Goal: Information Seeking & Learning: Check status

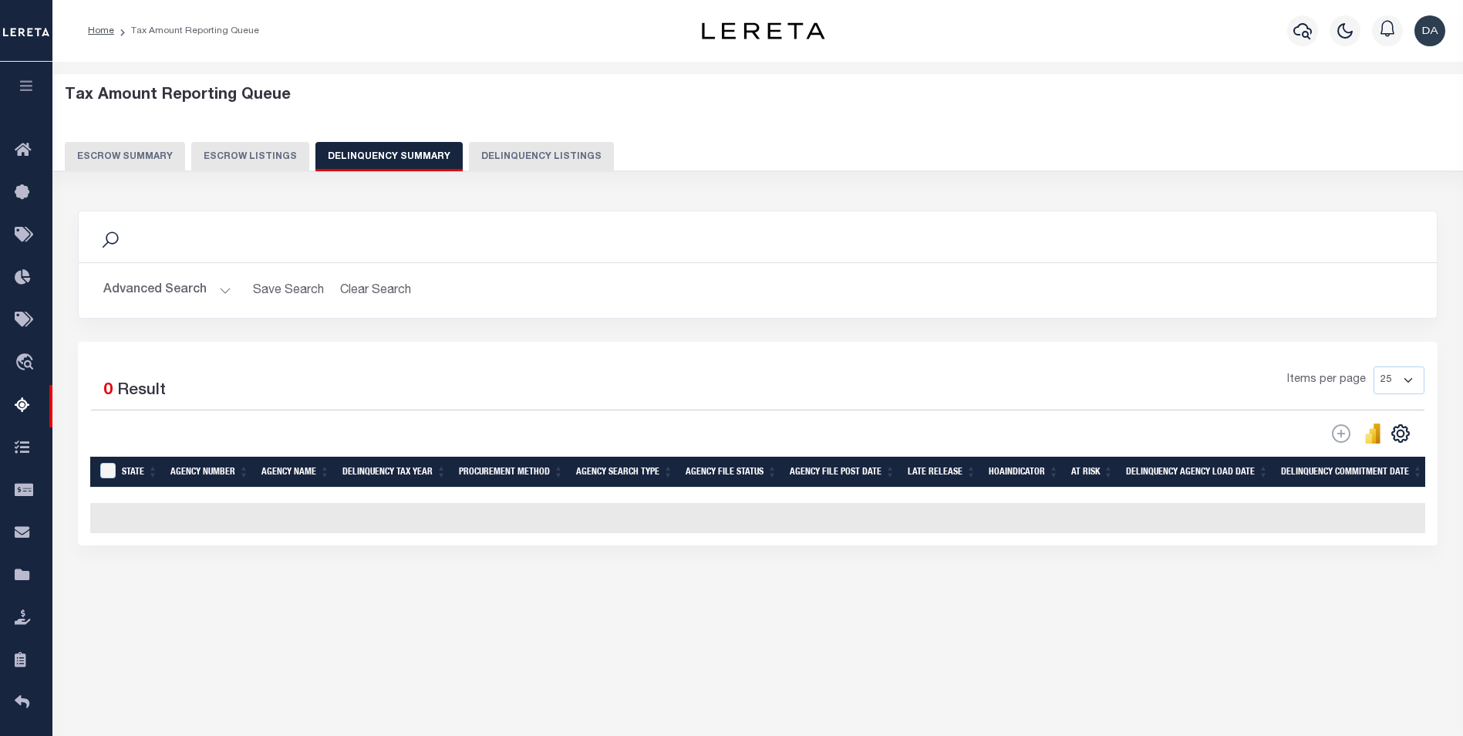
select select
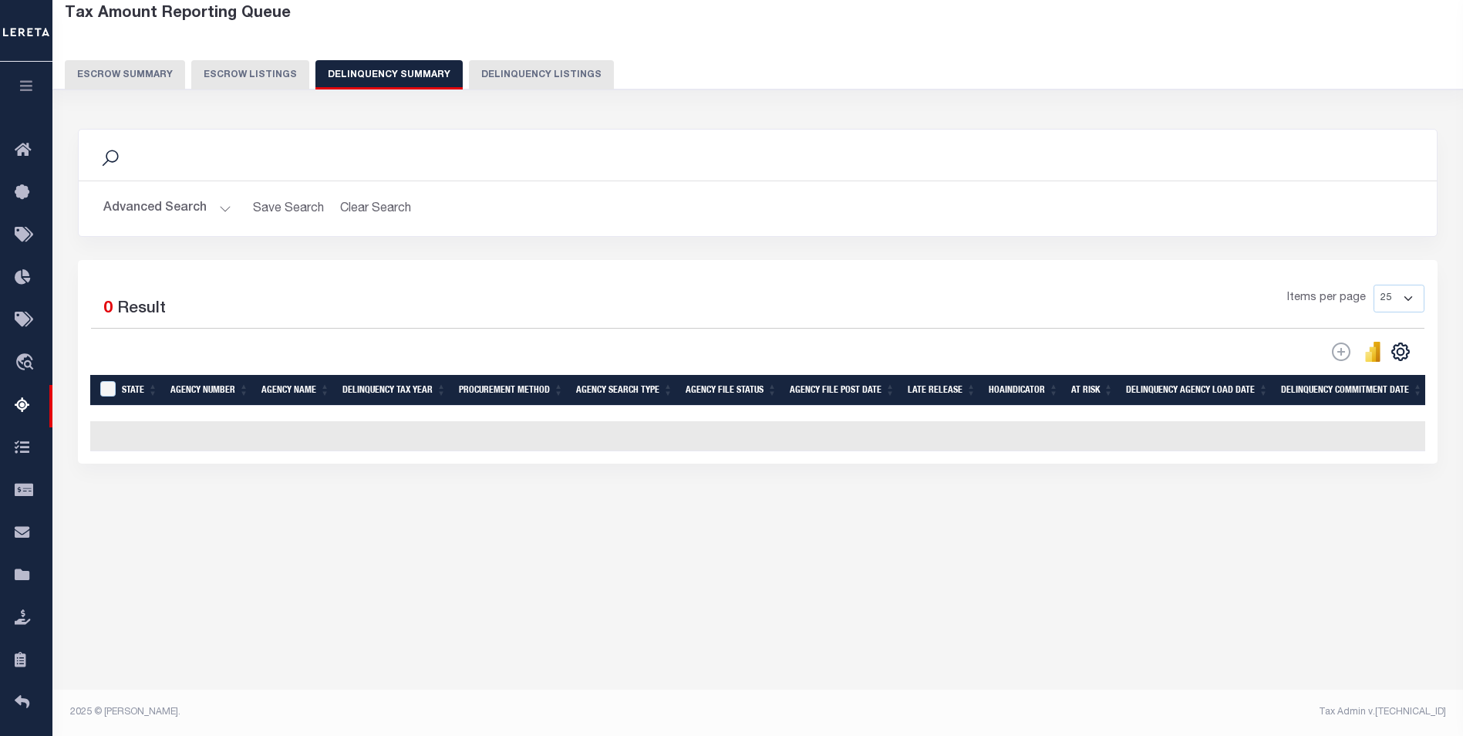
scroll to position [0, 919]
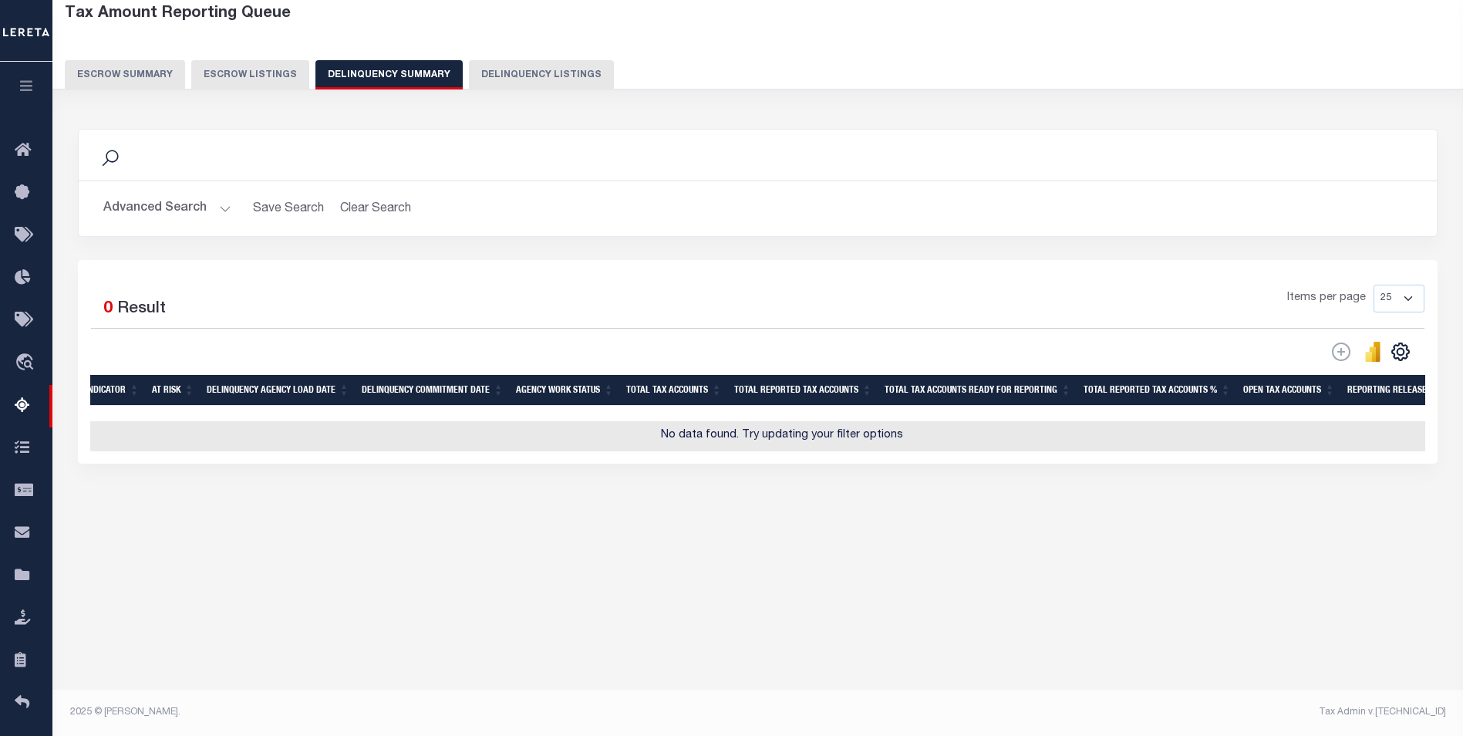
click at [164, 213] on button "Advanced Search" at bounding box center [167, 209] width 128 height 30
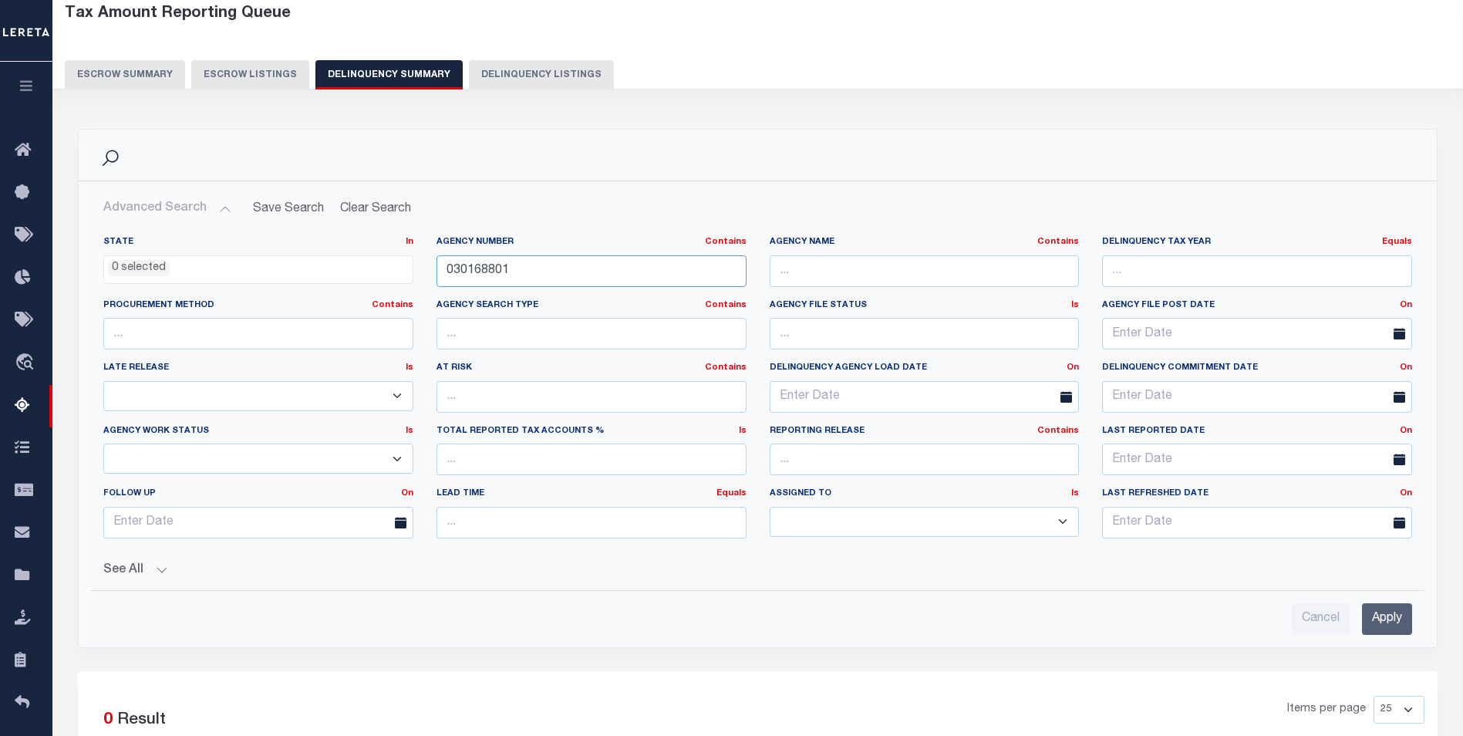
click at [470, 279] on input "030168801" at bounding box center [591, 271] width 310 height 32
paste input "457102300"
type input "457102300"
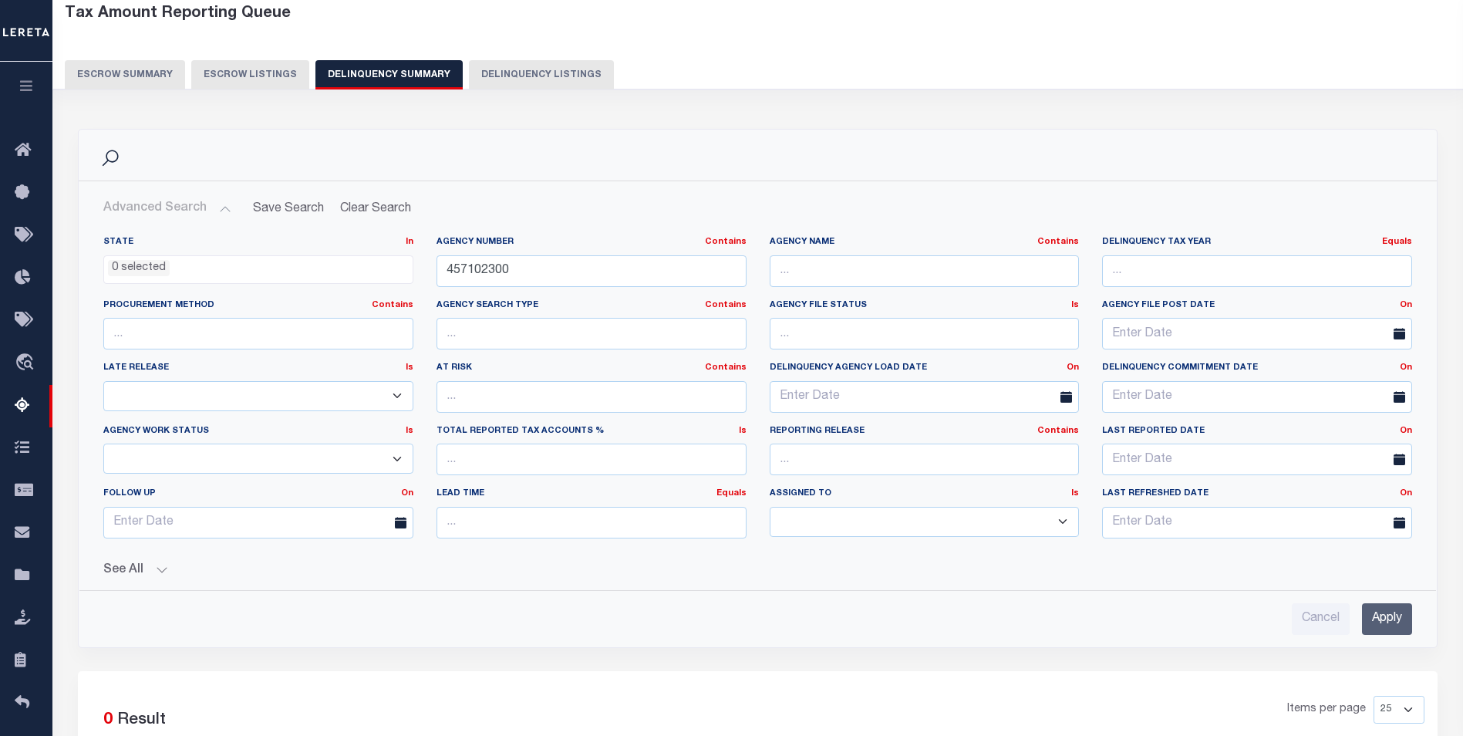
click at [1380, 606] on input "Apply" at bounding box center [1387, 619] width 50 height 32
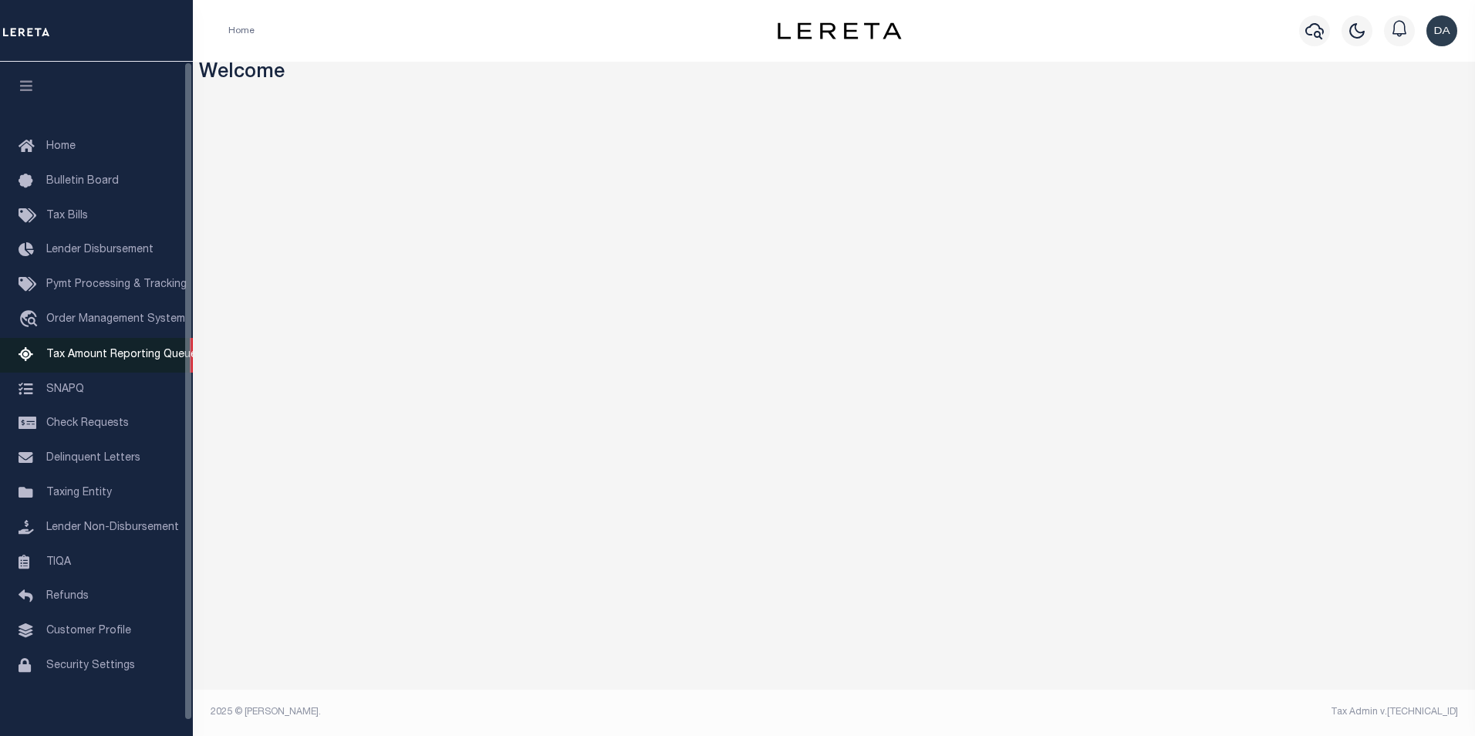
click at [102, 372] on link "Tax Amount Reporting Queue" at bounding box center [96, 355] width 193 height 35
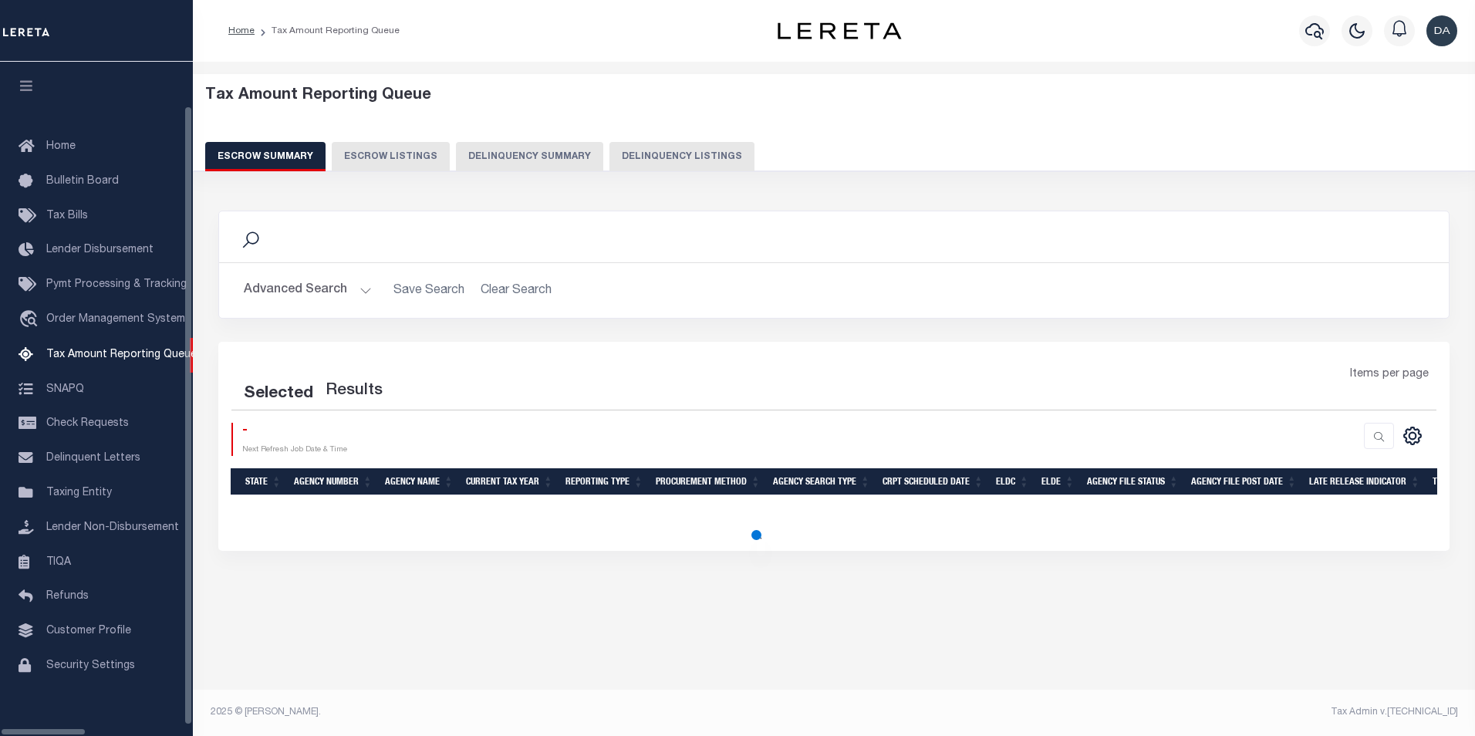
select select "100"
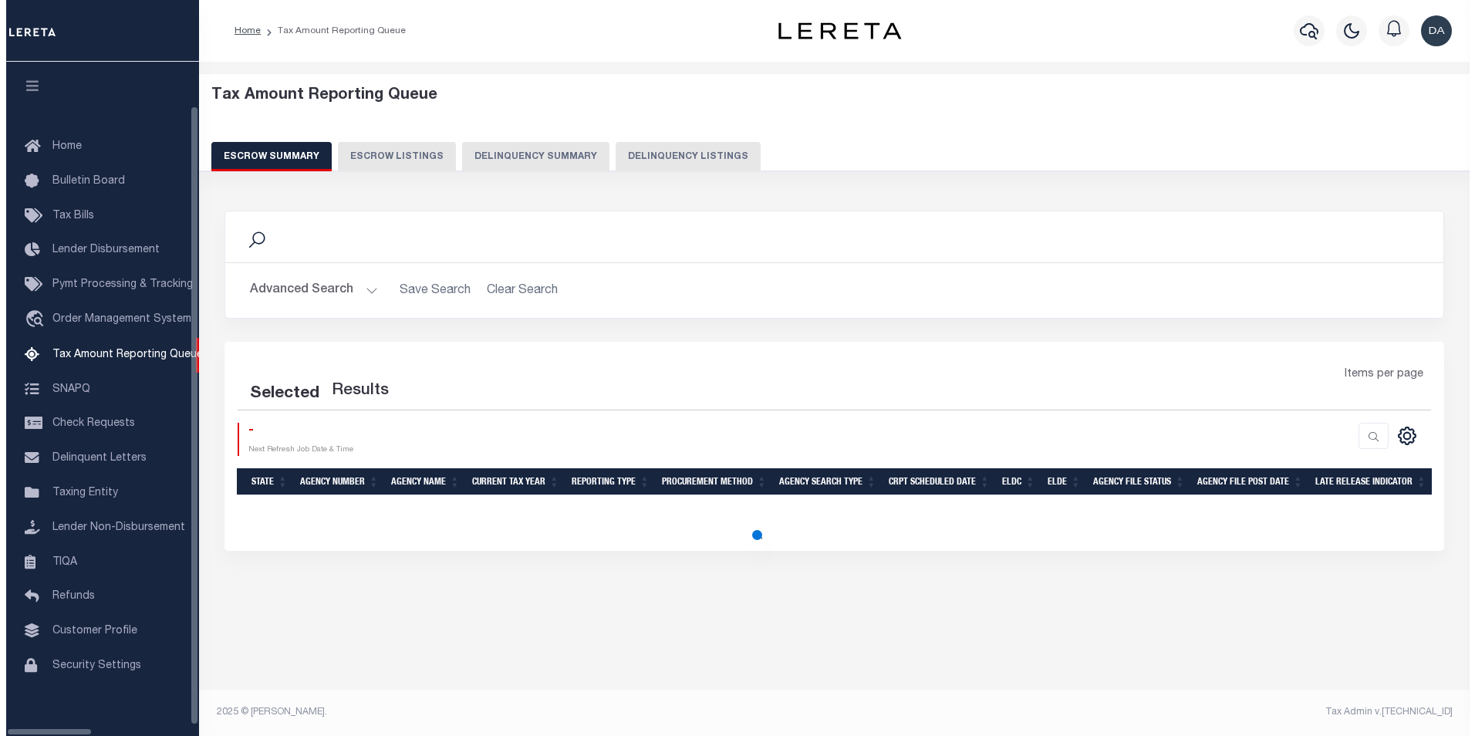
scroll to position [15, 0]
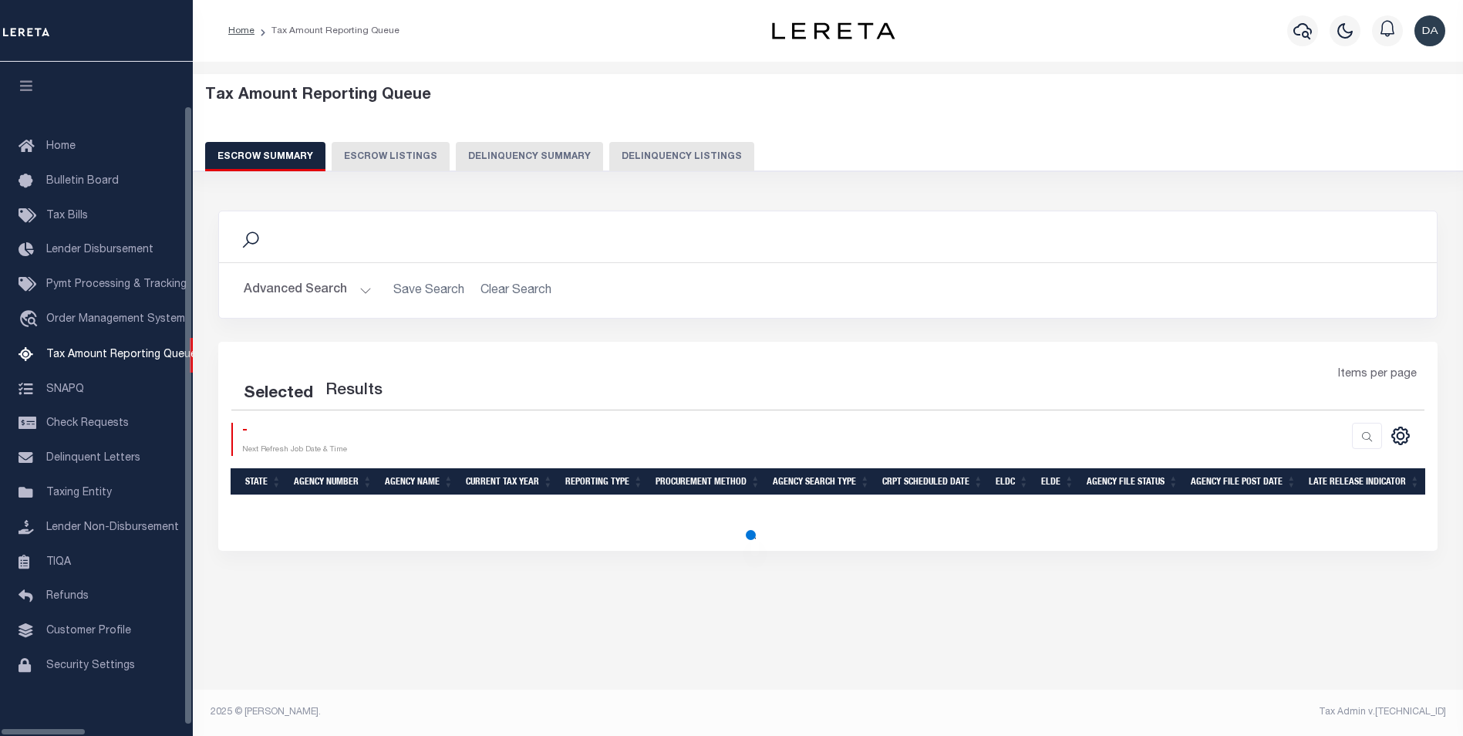
select select "100"
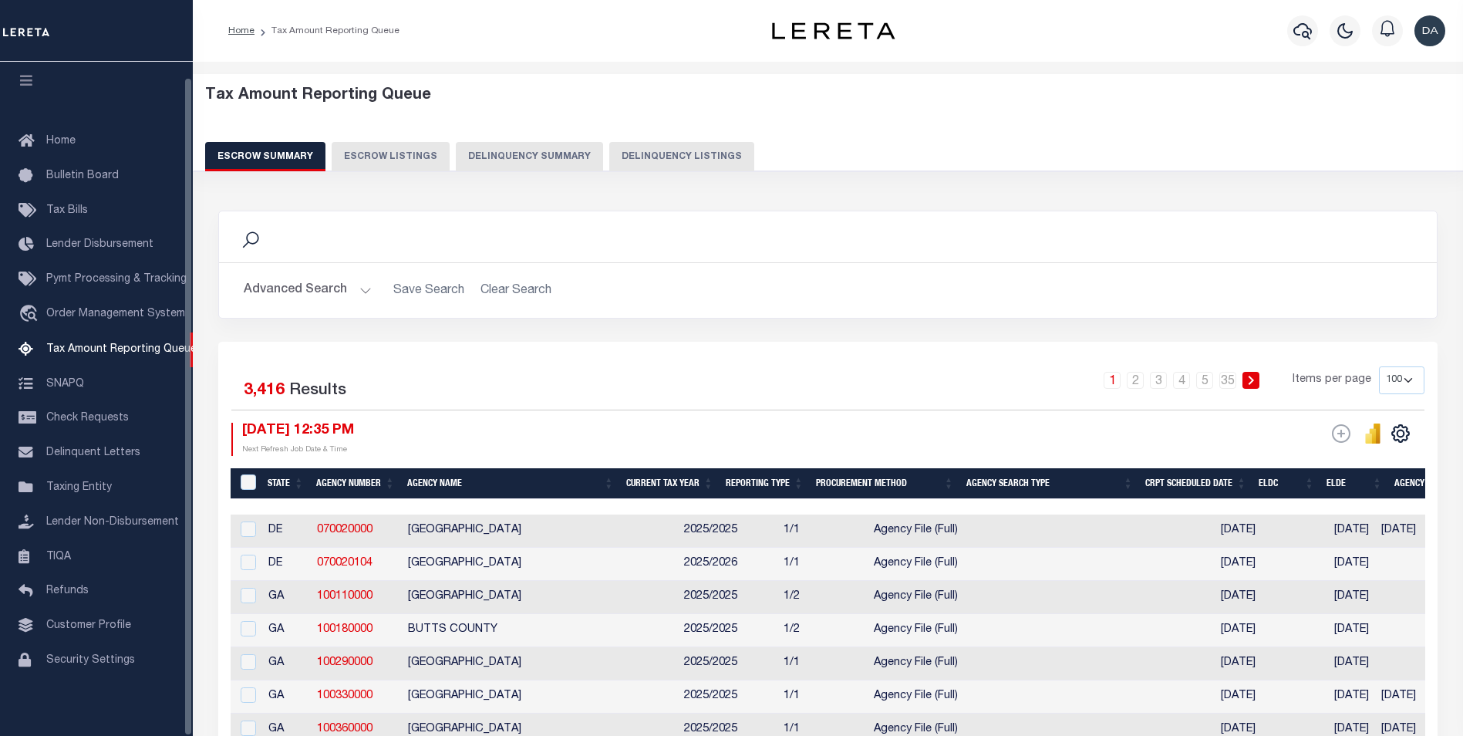
click at [444, 158] on div "Escrow Summary Escrow Listings Delinquency Summary Delinquency Listings" at bounding box center [828, 156] width 1246 height 29
click at [493, 161] on button "Delinquency Summary" at bounding box center [529, 156] width 147 height 29
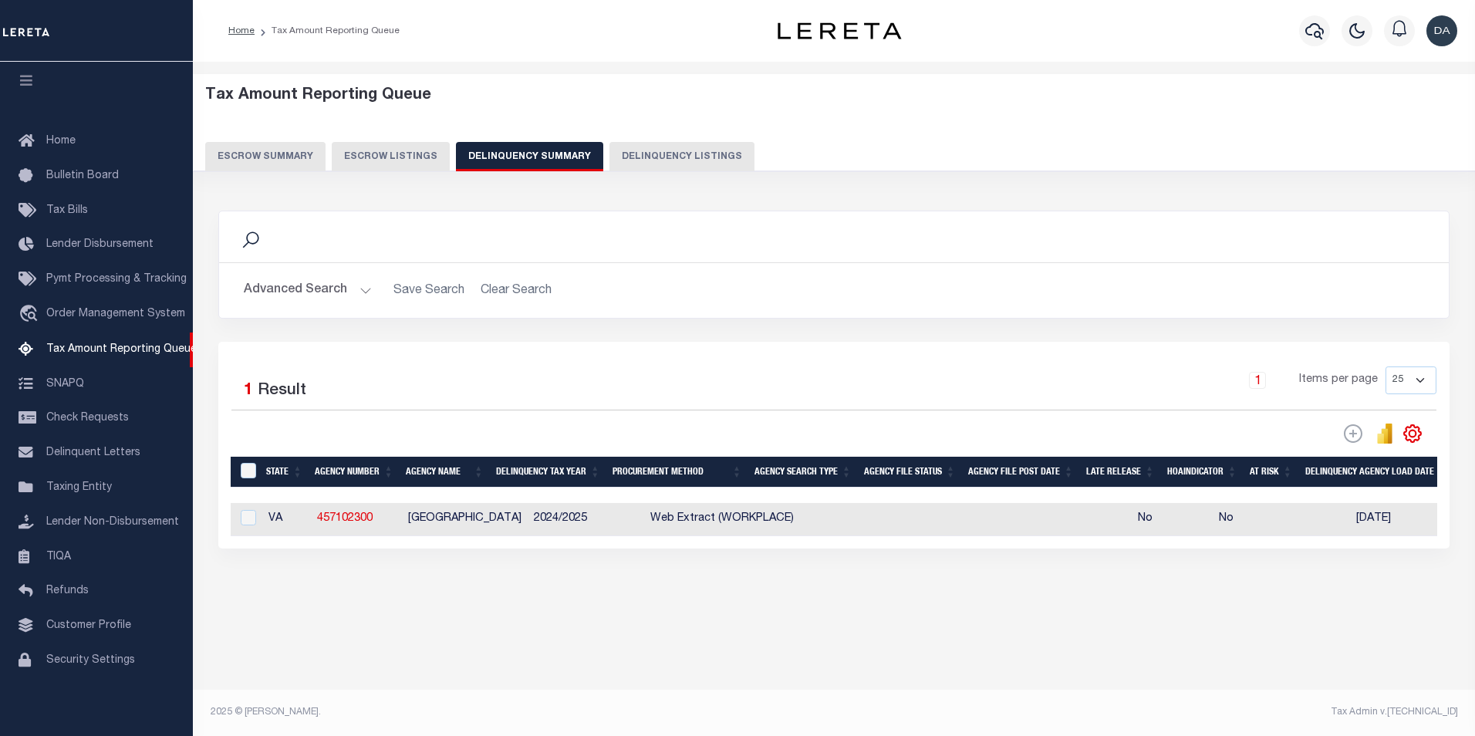
click at [287, 292] on button "Advanced Search" at bounding box center [308, 290] width 128 height 30
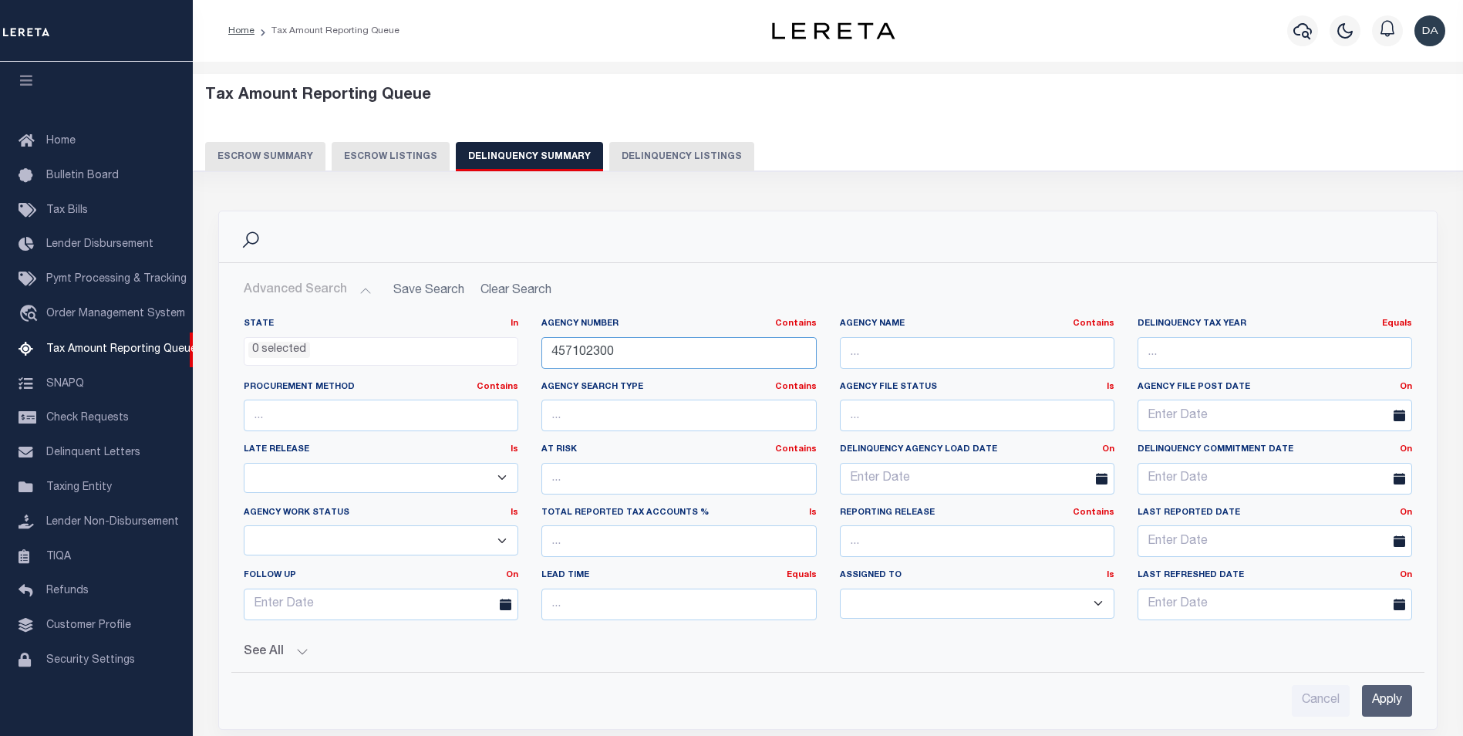
click at [652, 363] on input "457102300" at bounding box center [678, 353] width 275 height 32
click at [1398, 695] on input "Apply" at bounding box center [1387, 701] width 50 height 32
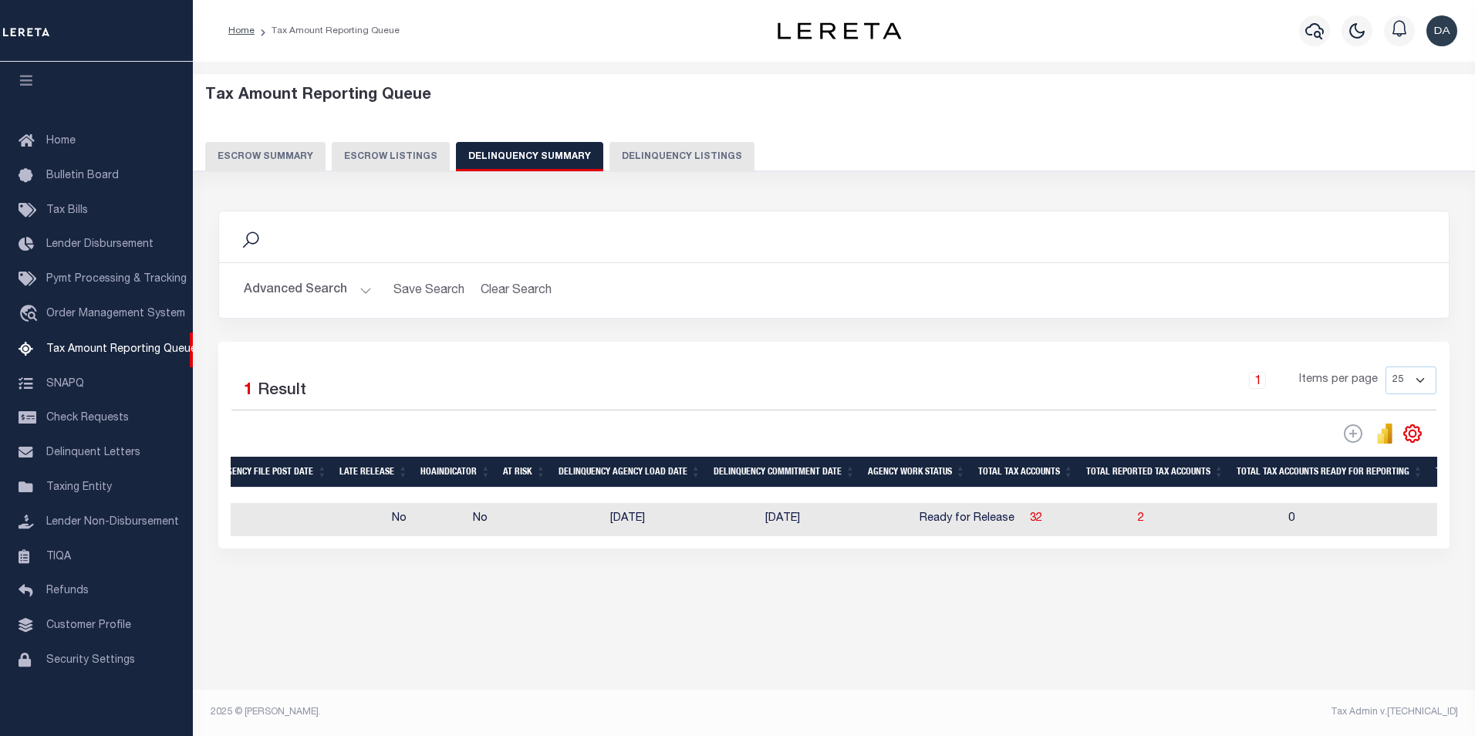
scroll to position [0, 0]
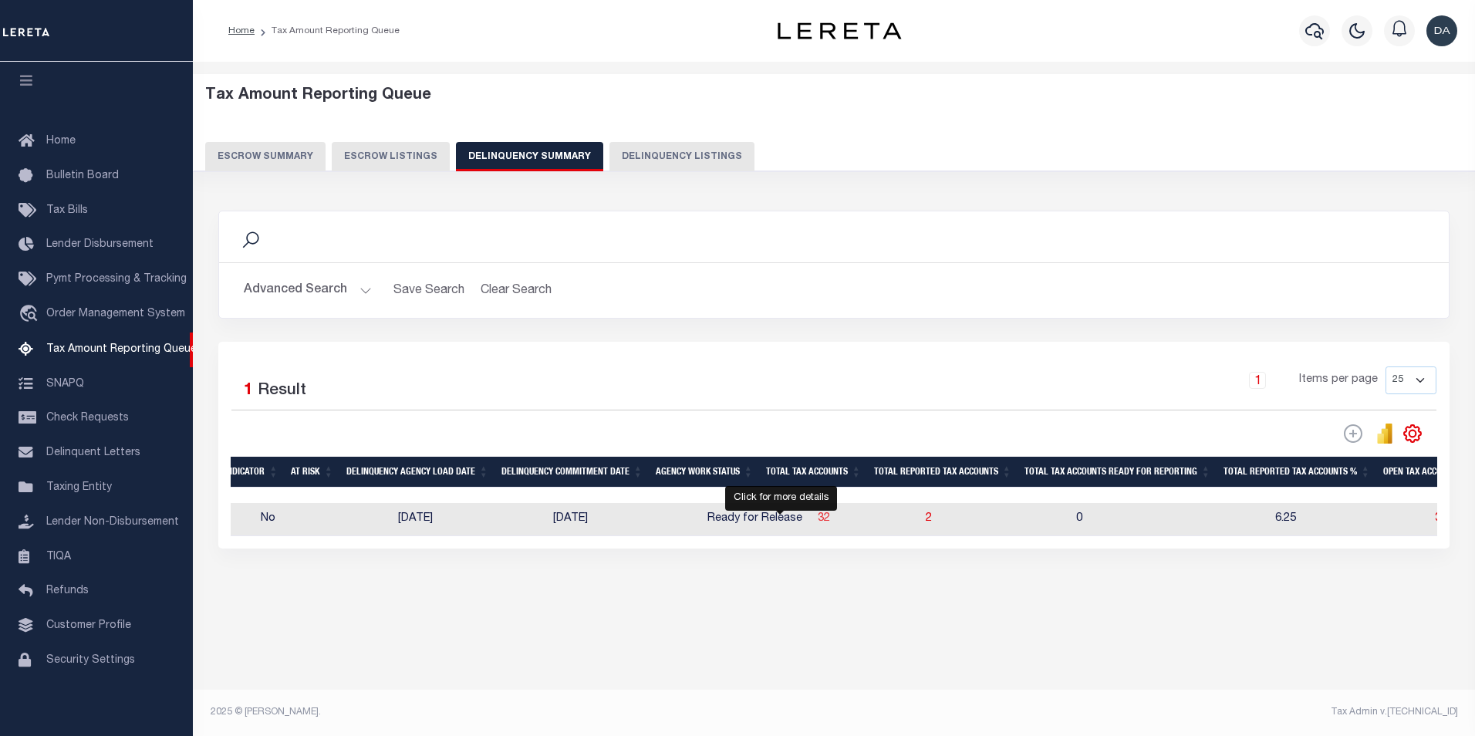
click at [817, 523] on span "32" at bounding box center [823, 518] width 12 height 11
select select "100"
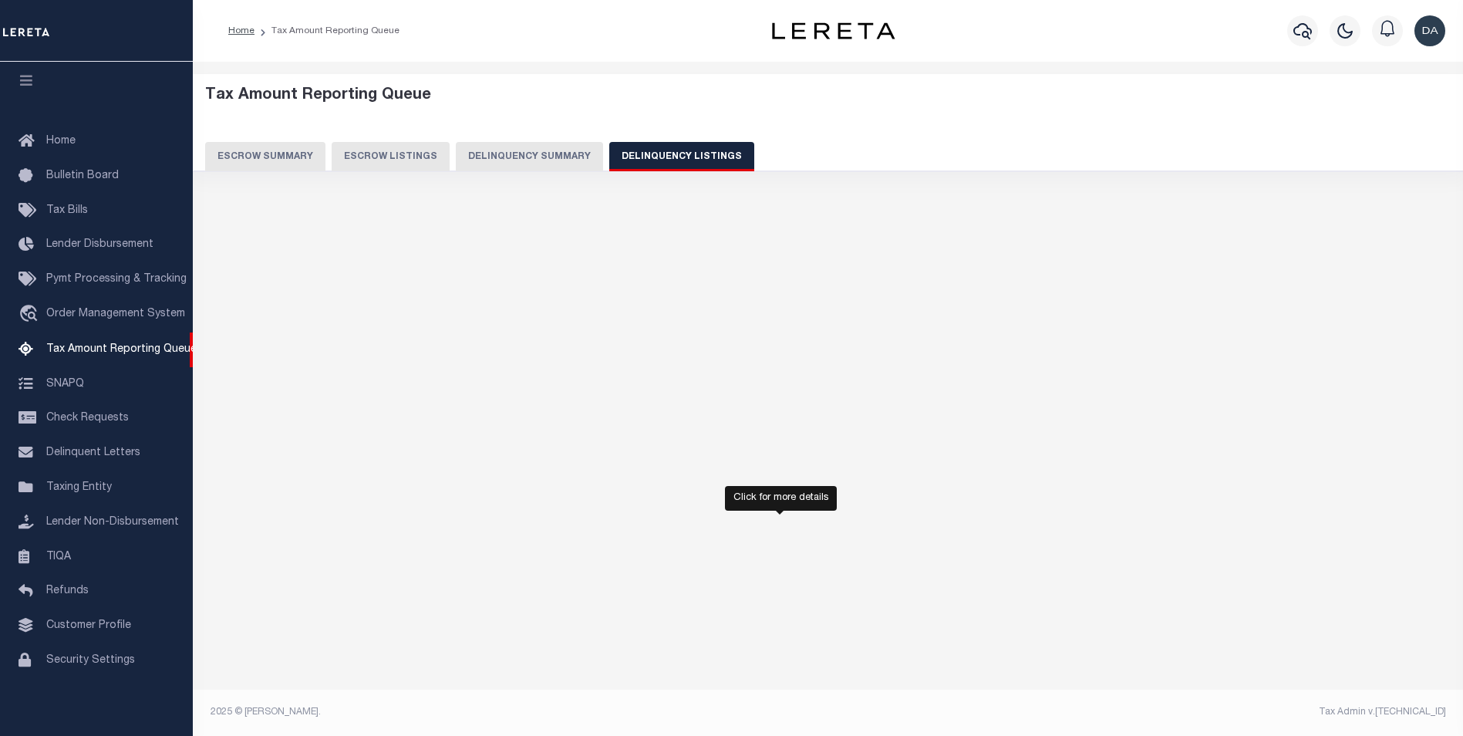
select select "100"
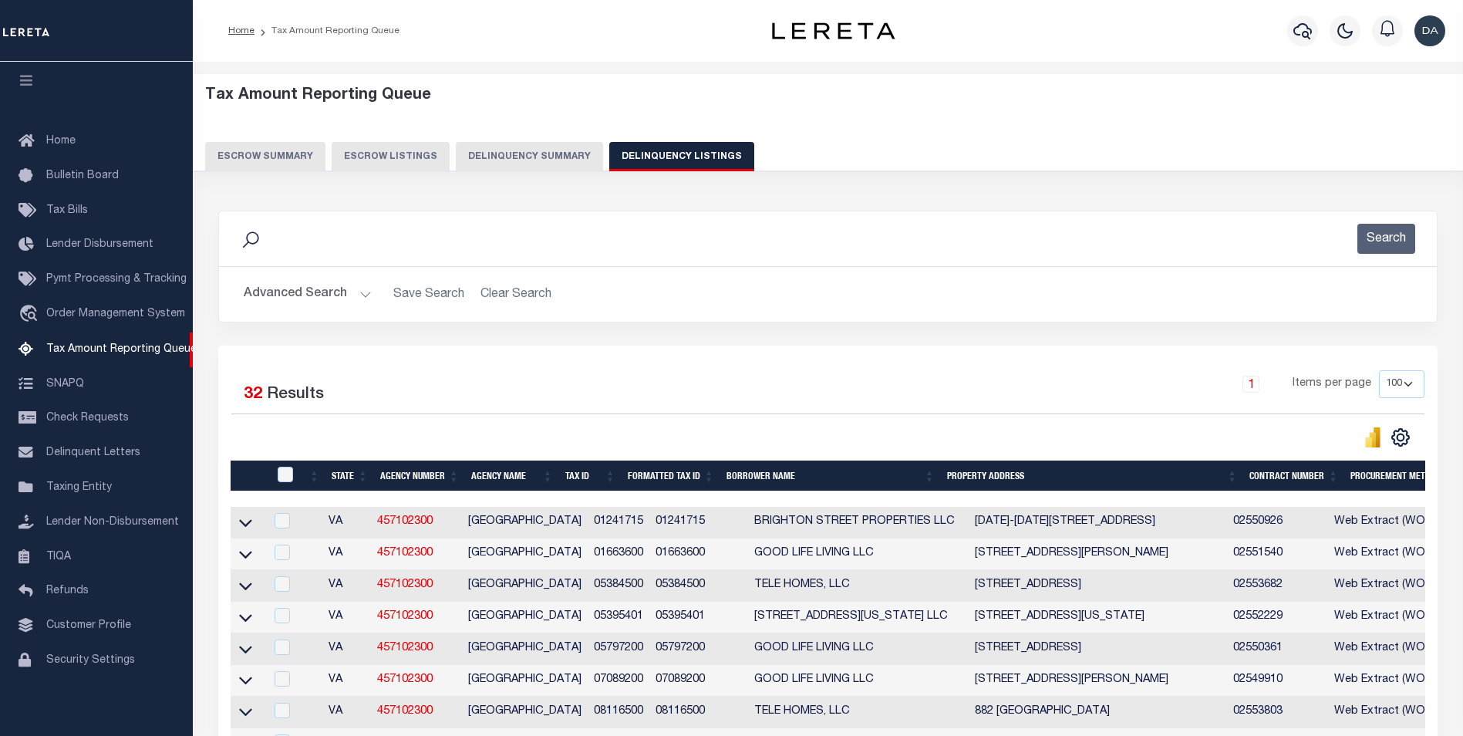
scroll to position [231, 0]
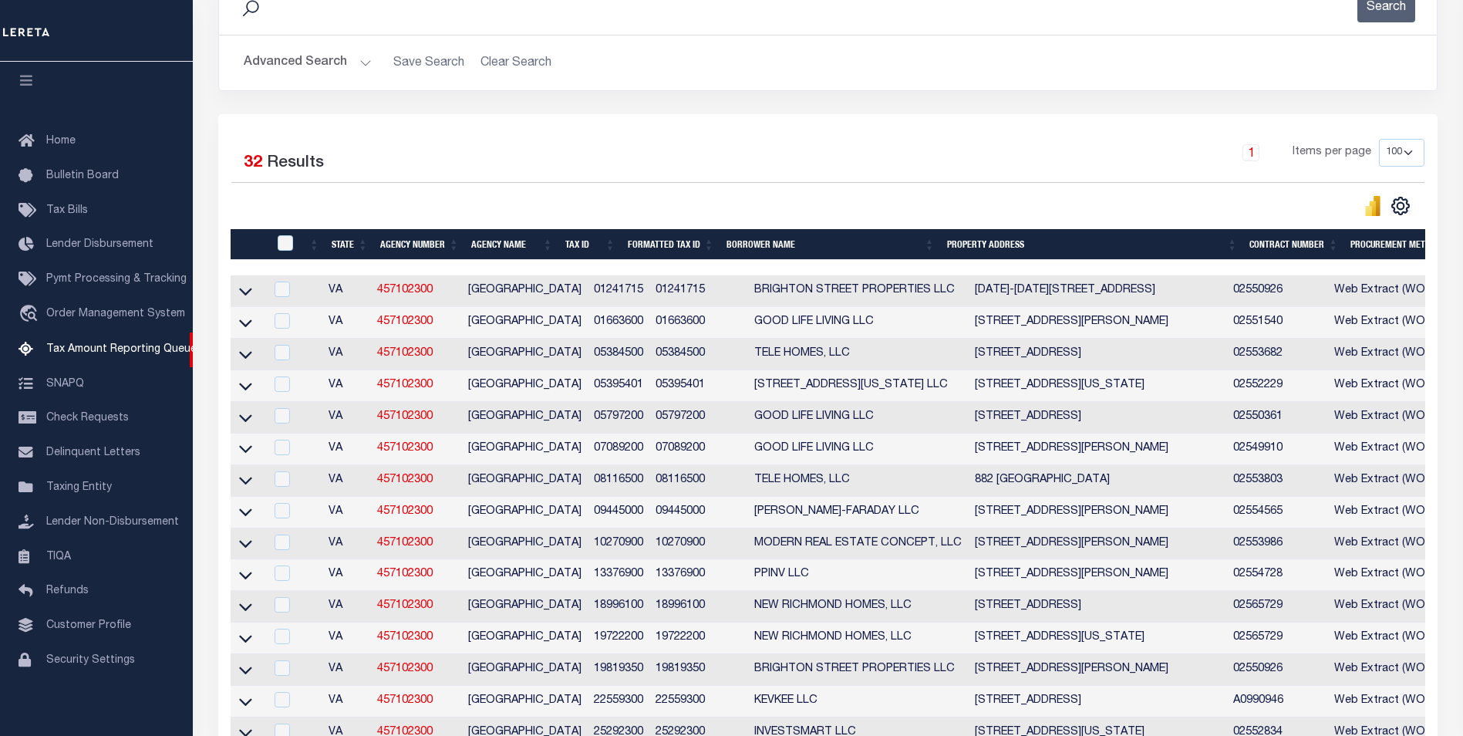
click at [282, 60] on button "Advanced Search" at bounding box center [308, 63] width 128 height 30
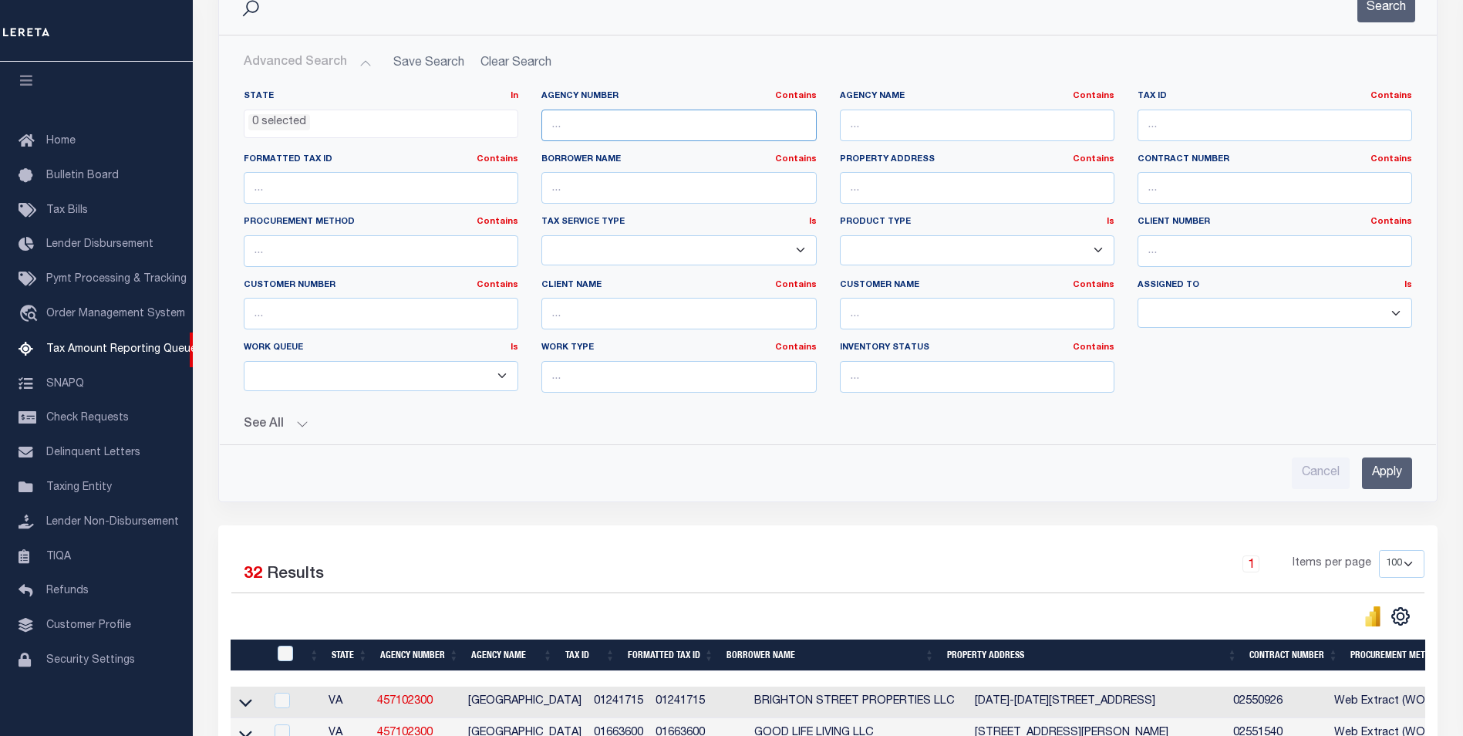
click at [622, 130] on input "text" at bounding box center [678, 126] width 275 height 32
paste input "250150000"
type input "250150000"
click at [281, 409] on div "See All" at bounding box center [828, 418] width 1168 height 27
click at [277, 412] on div "See All" at bounding box center [828, 418] width 1168 height 27
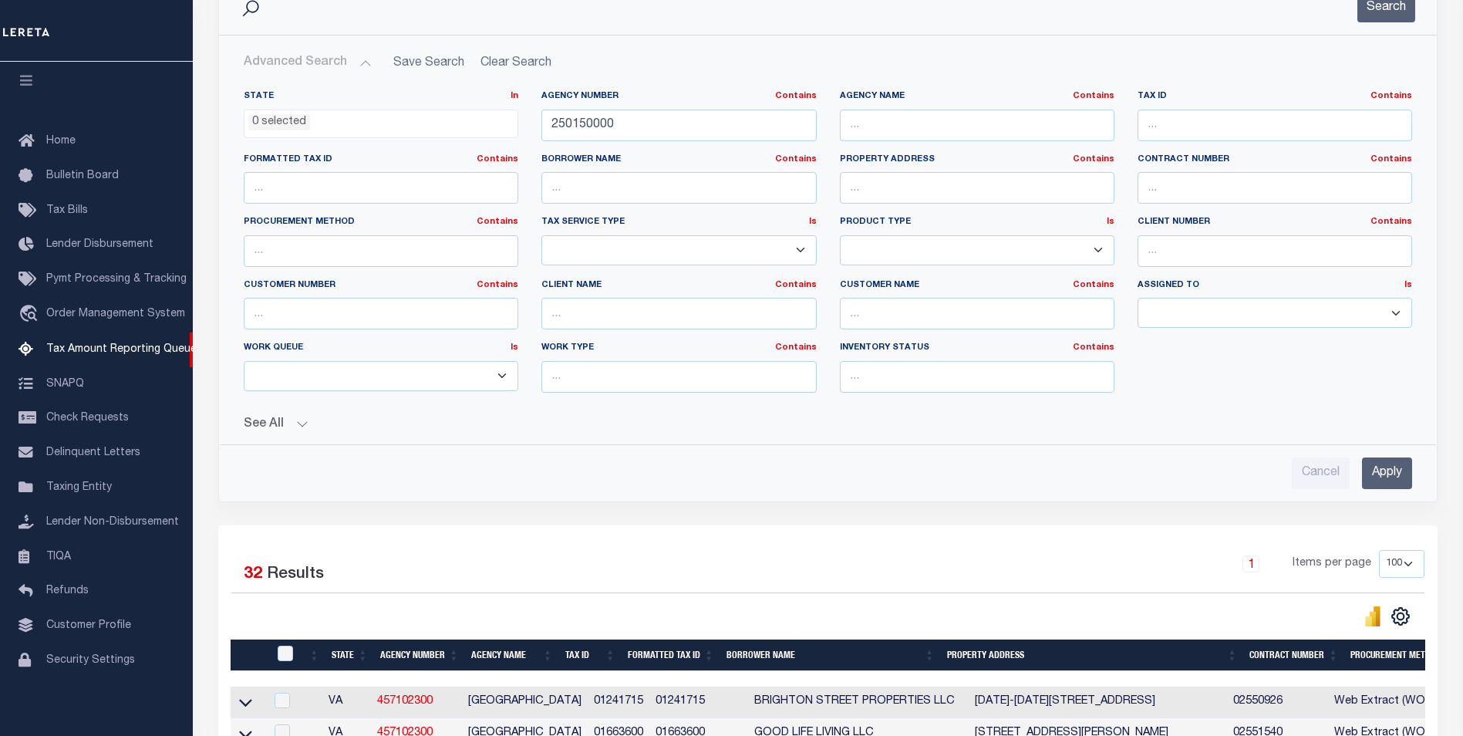
click at [277, 418] on button "See All" at bounding box center [828, 424] width 1168 height 15
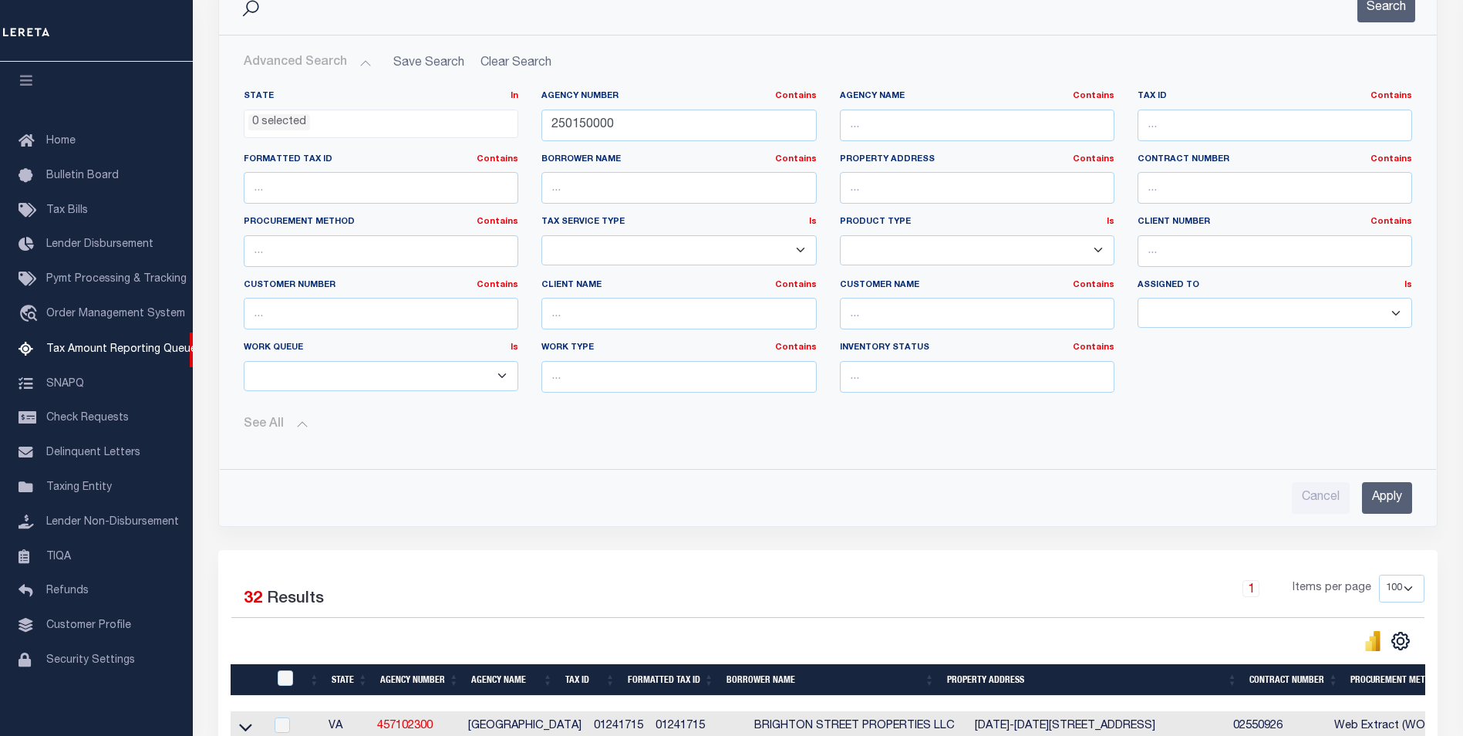
click at [290, 426] on button "See All" at bounding box center [828, 424] width 1168 height 15
click at [292, 426] on button "See All" at bounding box center [828, 424] width 1168 height 15
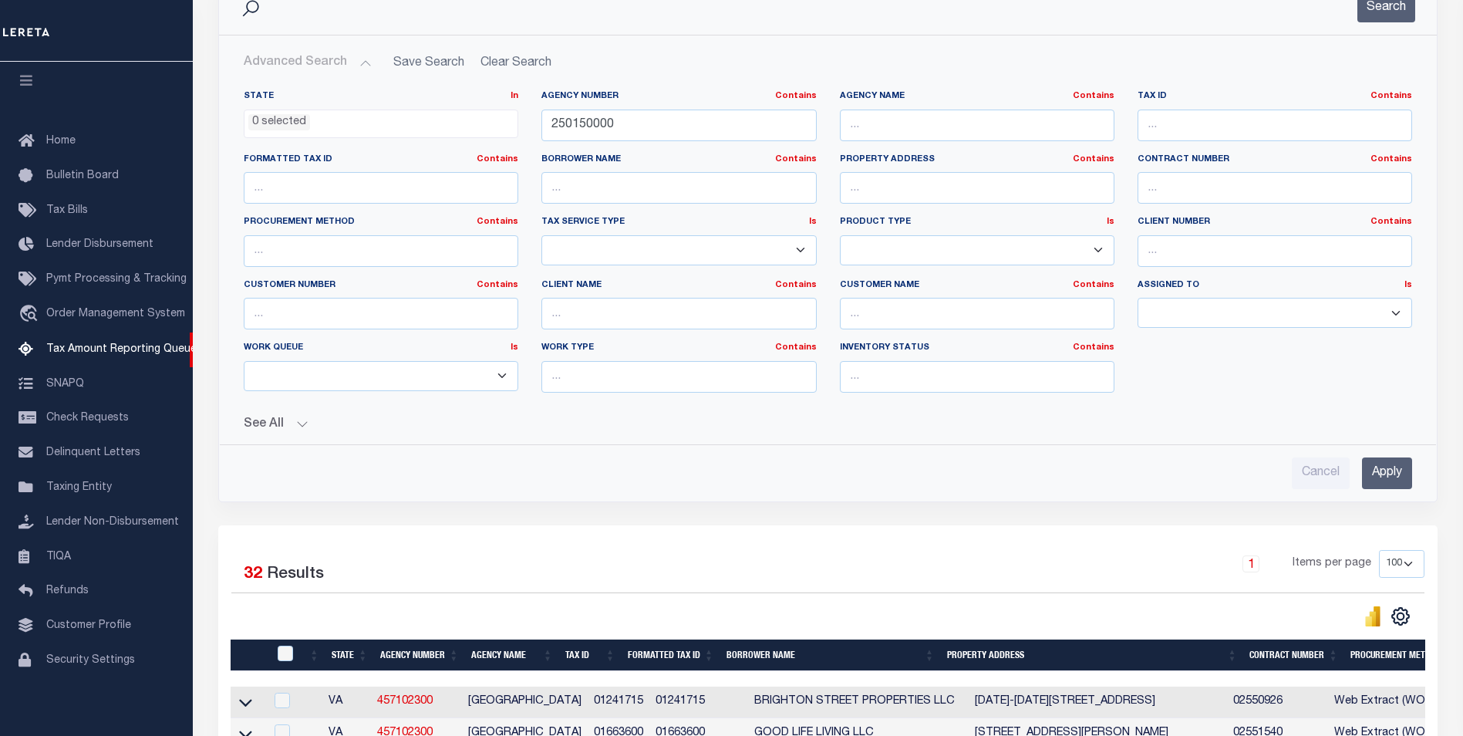
scroll to position [0, 0]
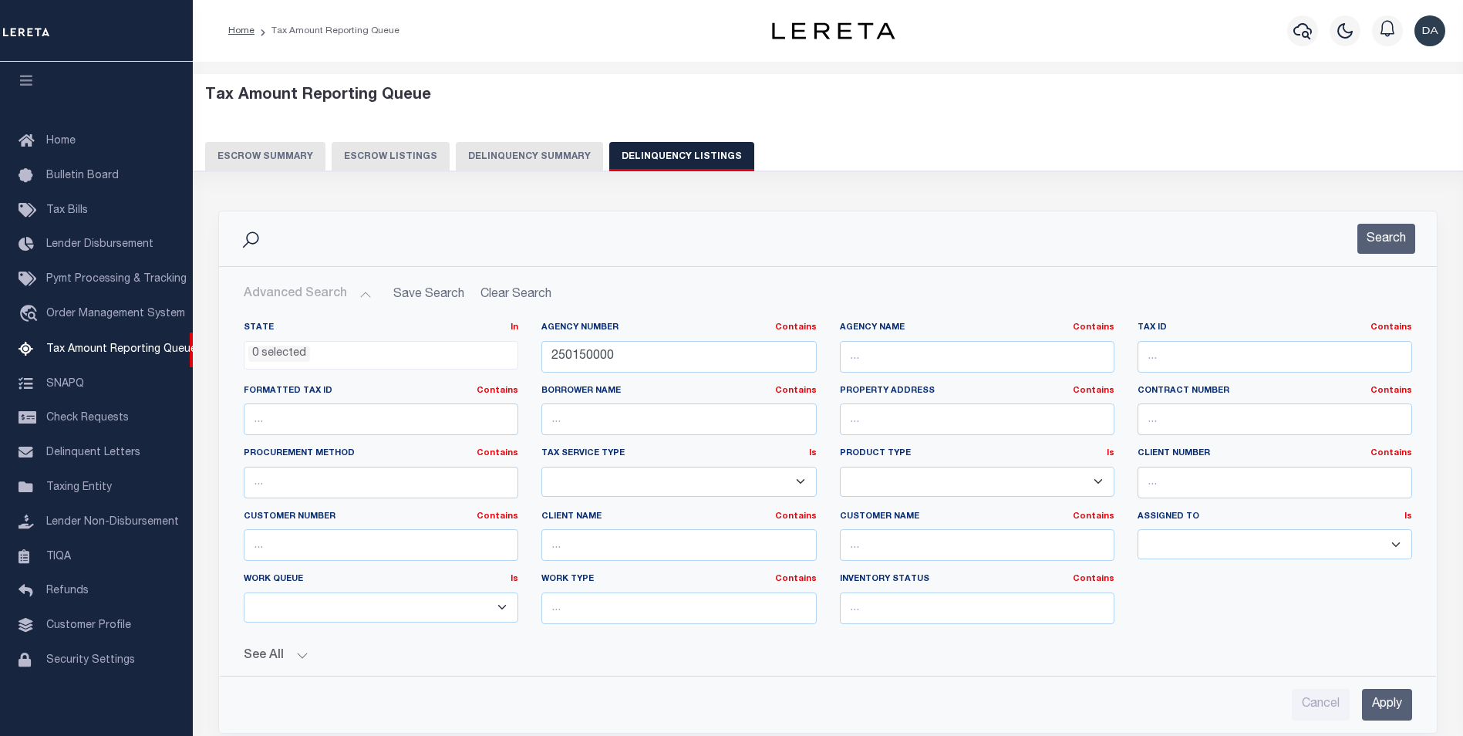
click at [552, 151] on button "Delinquency Summary" at bounding box center [529, 156] width 147 height 29
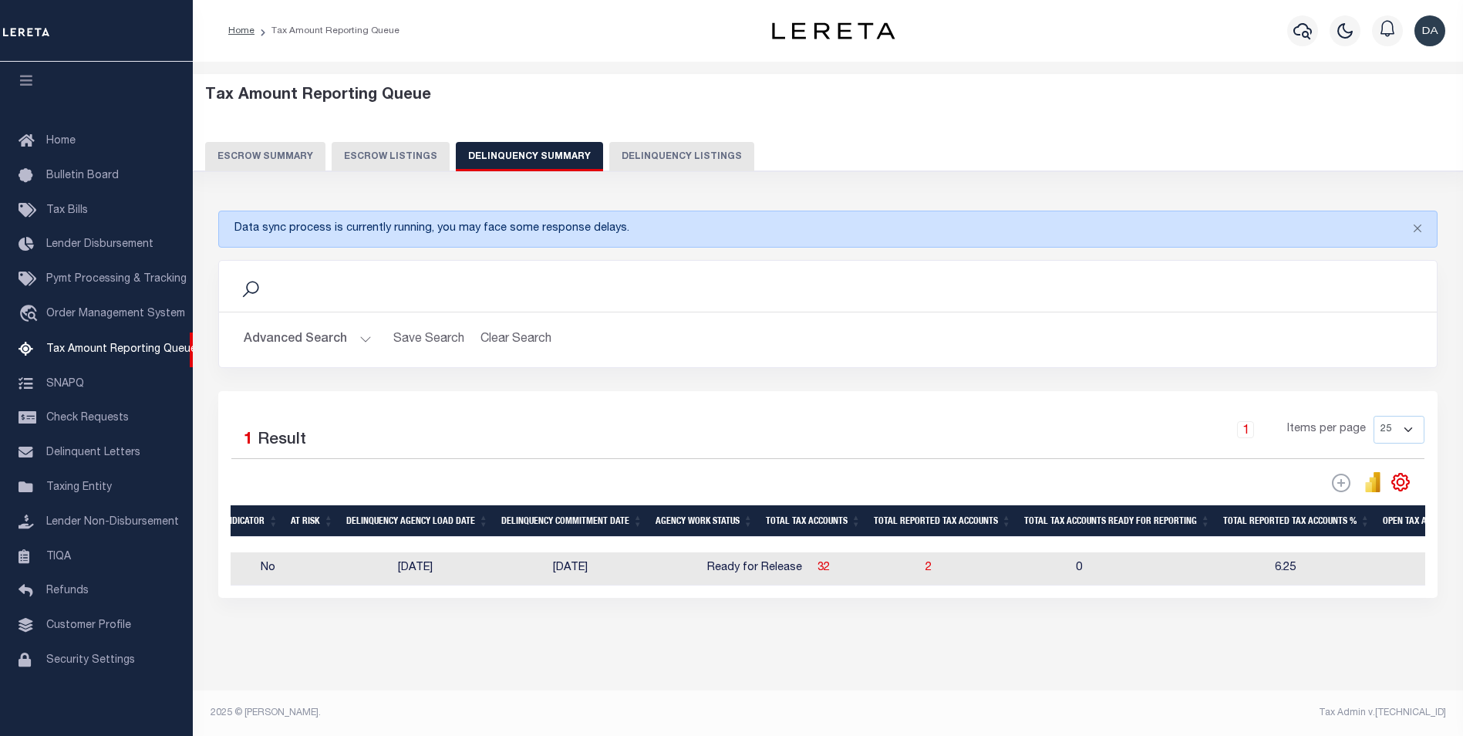
click at [308, 332] on button "Advanced Search" at bounding box center [308, 340] width 128 height 30
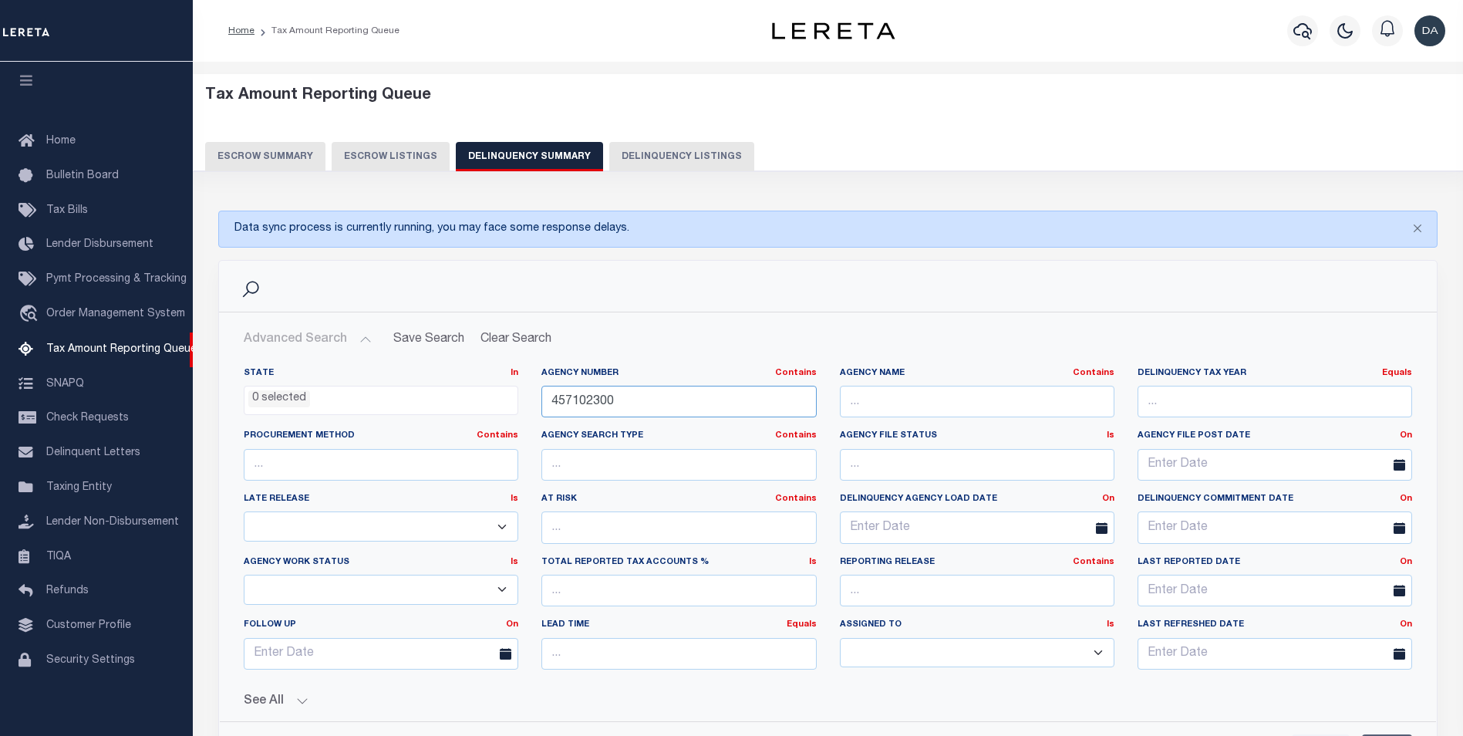
click at [630, 410] on input "457102300" at bounding box center [678, 402] width 275 height 32
paste input "2501500"
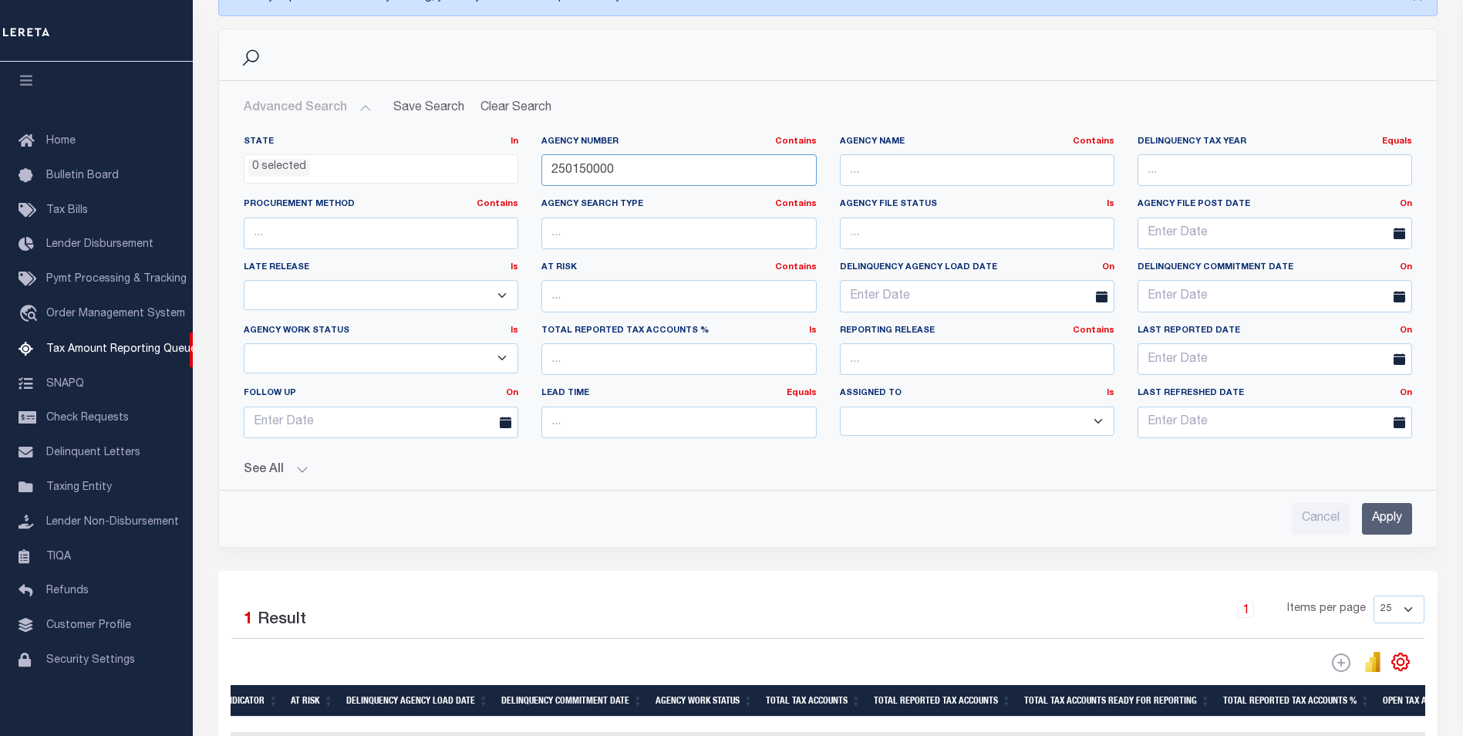
type input "250150000"
click at [1390, 527] on input "Apply" at bounding box center [1387, 519] width 50 height 32
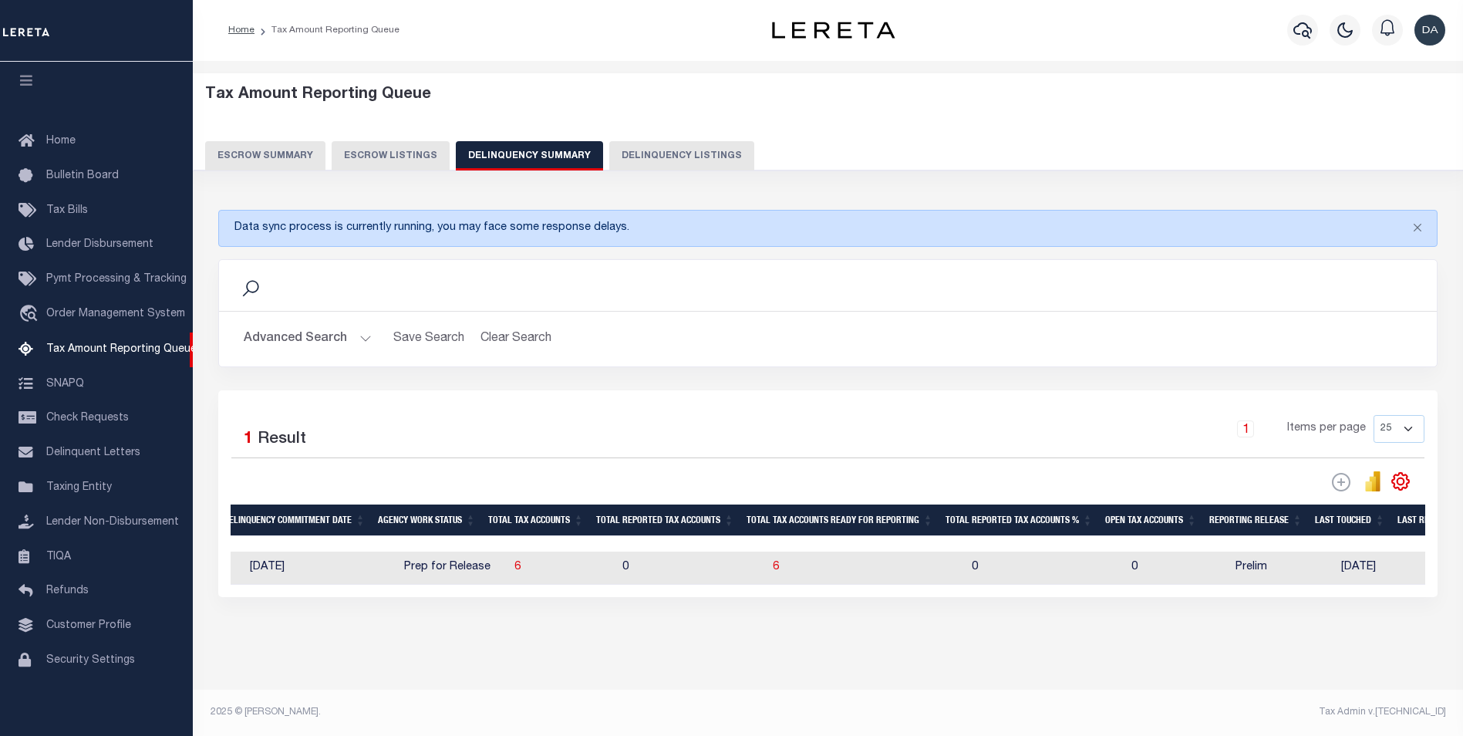
scroll to position [0, 1259]
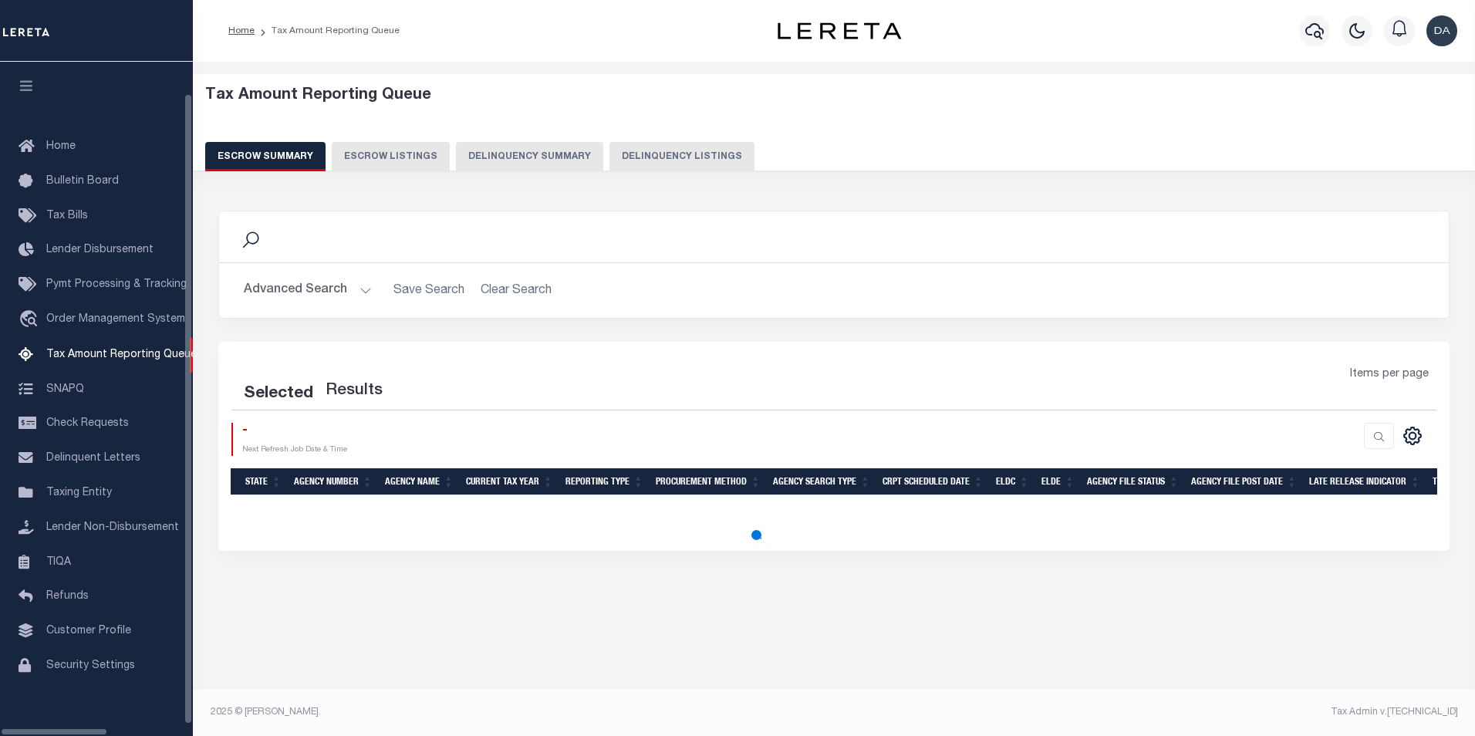
select select "100"
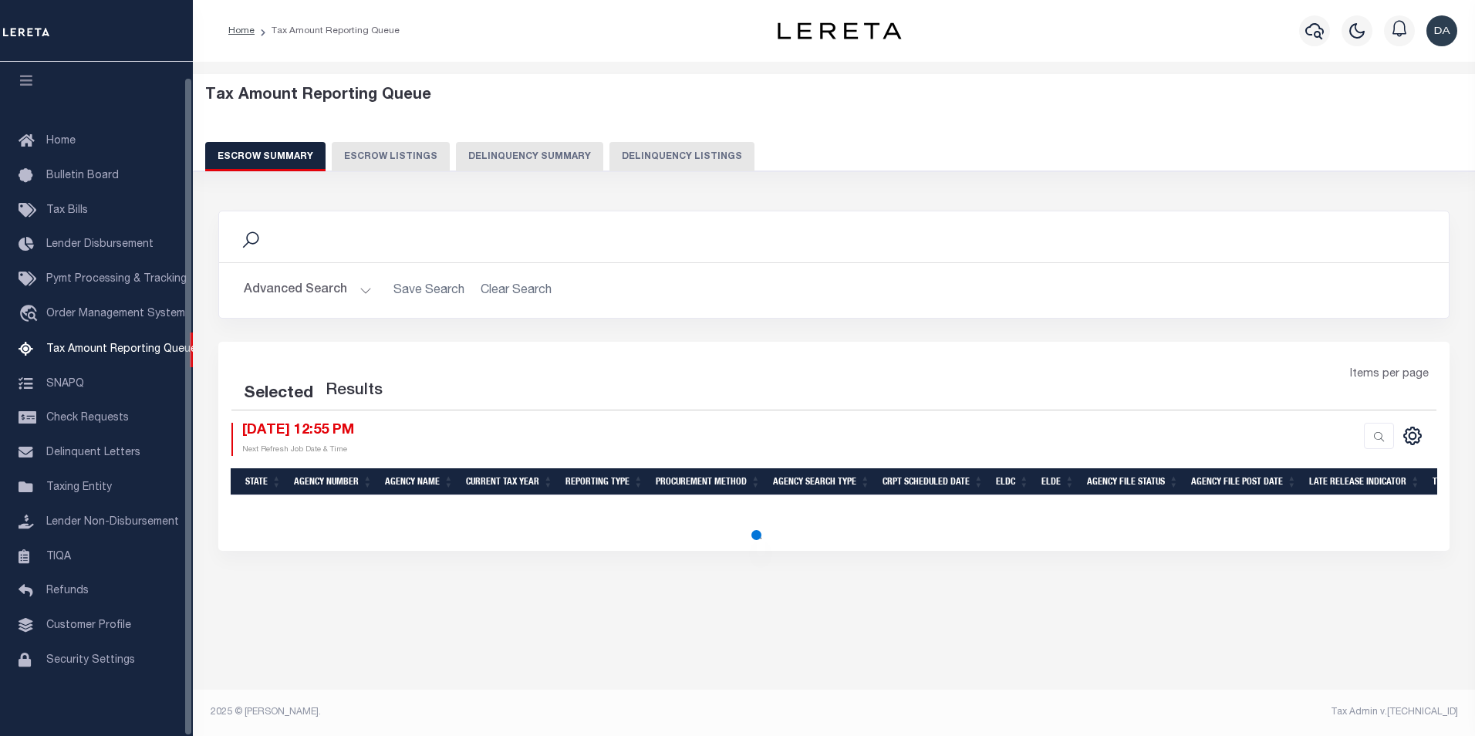
select select "100"
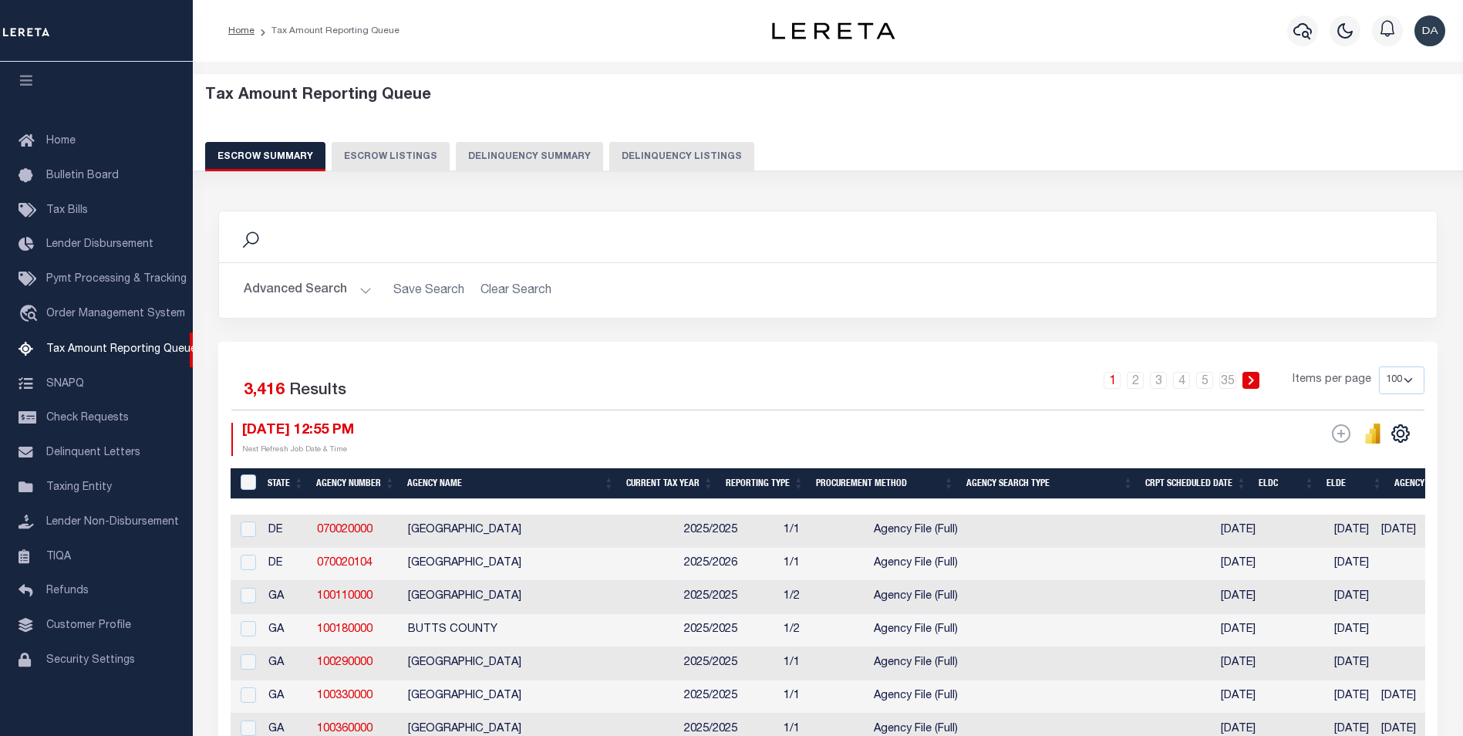
click at [509, 140] on div "Tax Amount Reporting Queue Escrow Summary Escrow Listings Delinquency Summary" at bounding box center [828, 128] width 1246 height 85
click at [524, 144] on button "Delinquency Summary" at bounding box center [529, 156] width 147 height 29
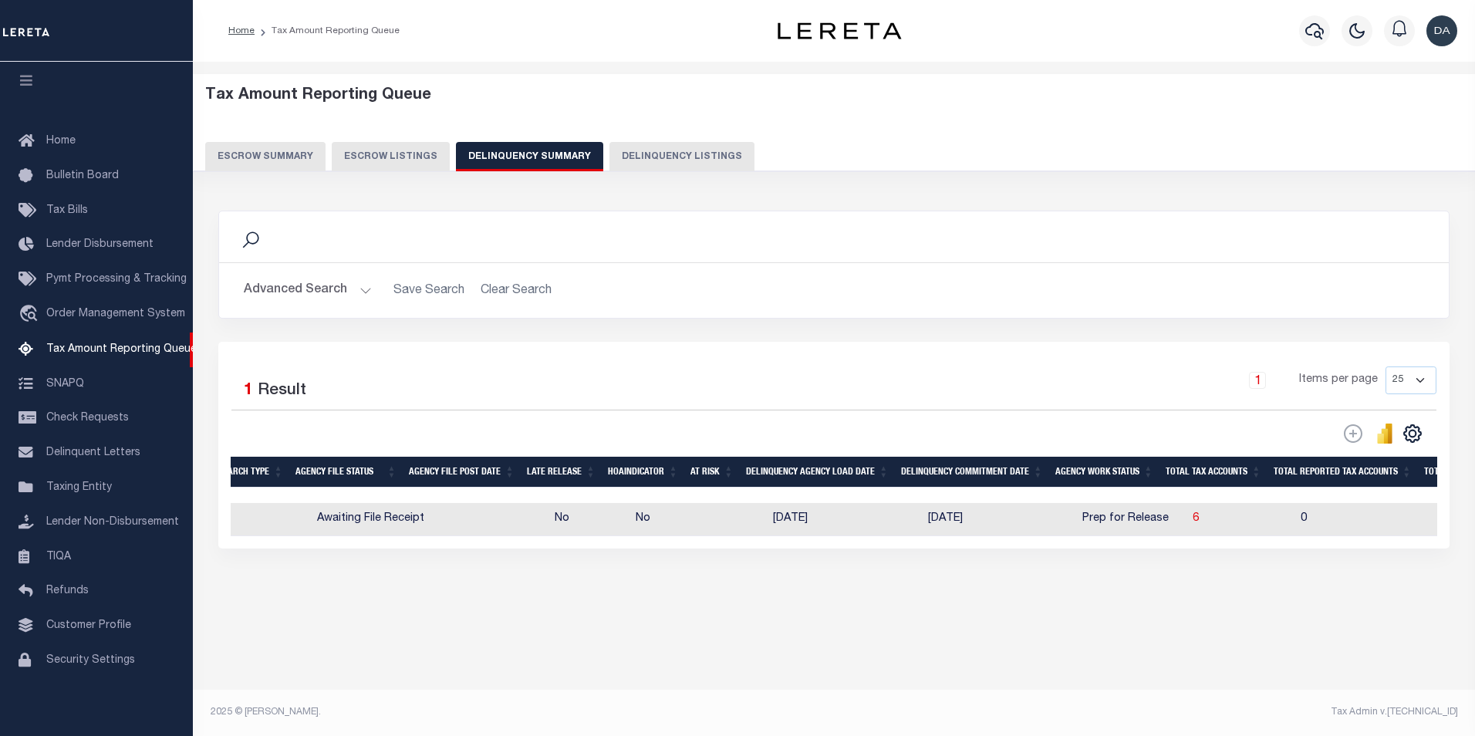
scroll to position [0, 0]
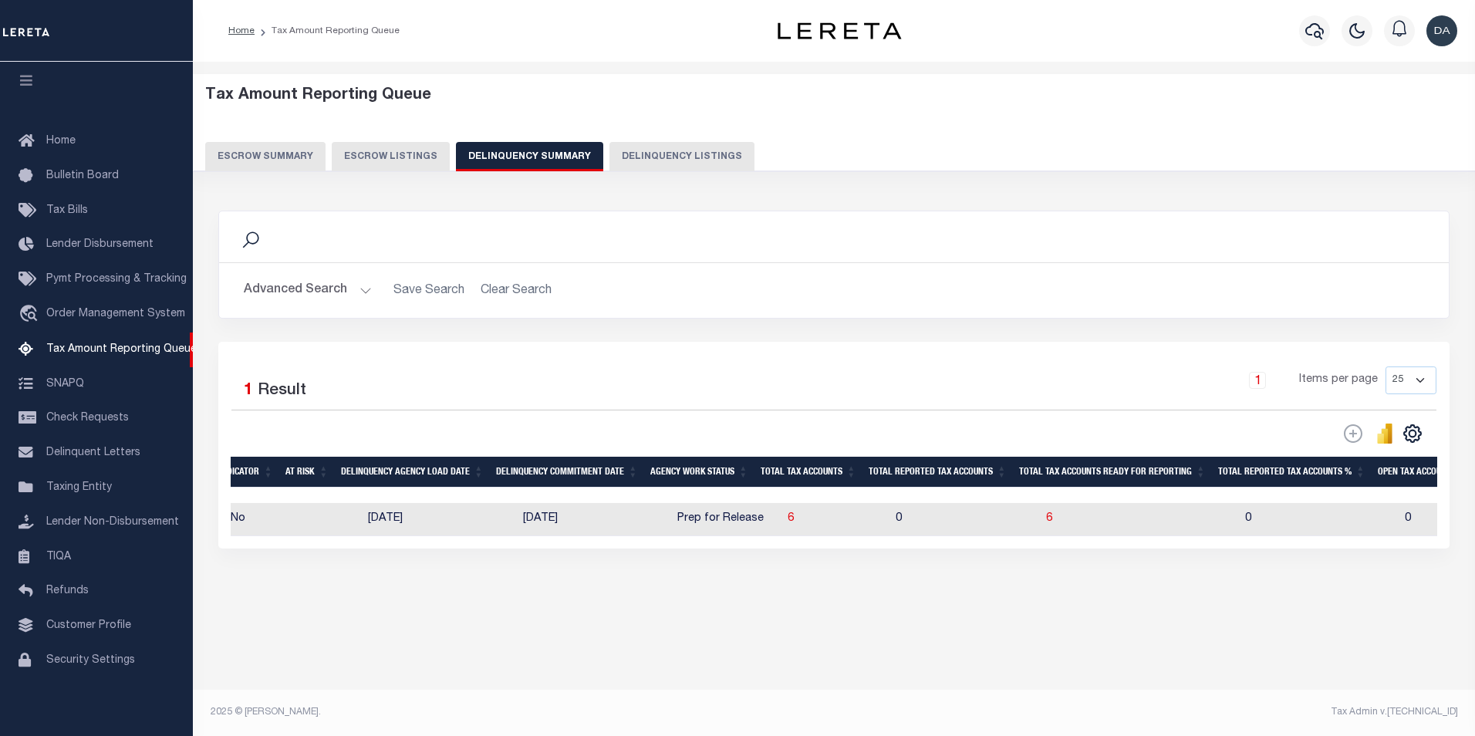
click at [1040, 521] on td "6" at bounding box center [1139, 519] width 199 height 33
checkbox input "true"
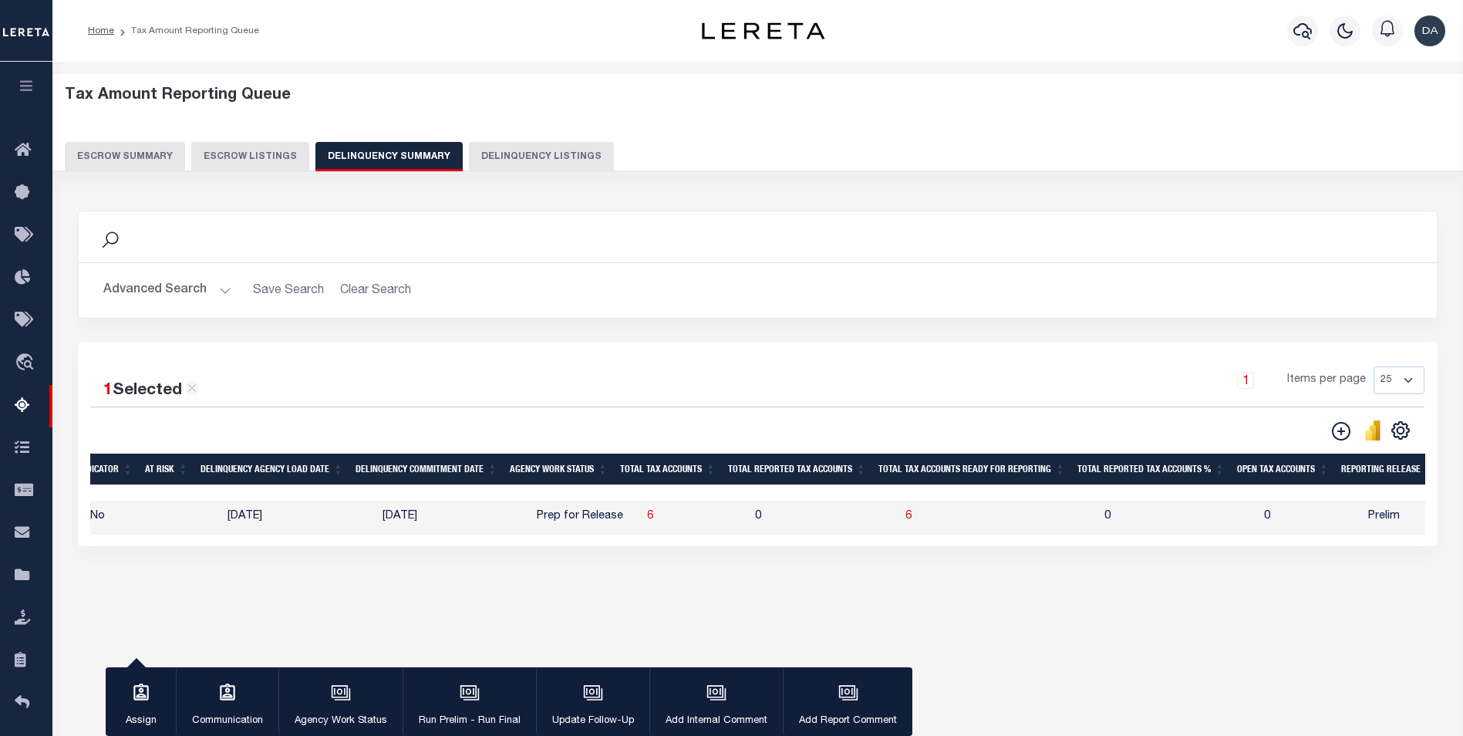
click at [974, 528] on td "6" at bounding box center [998, 517] width 199 height 33
checkbox input "false"
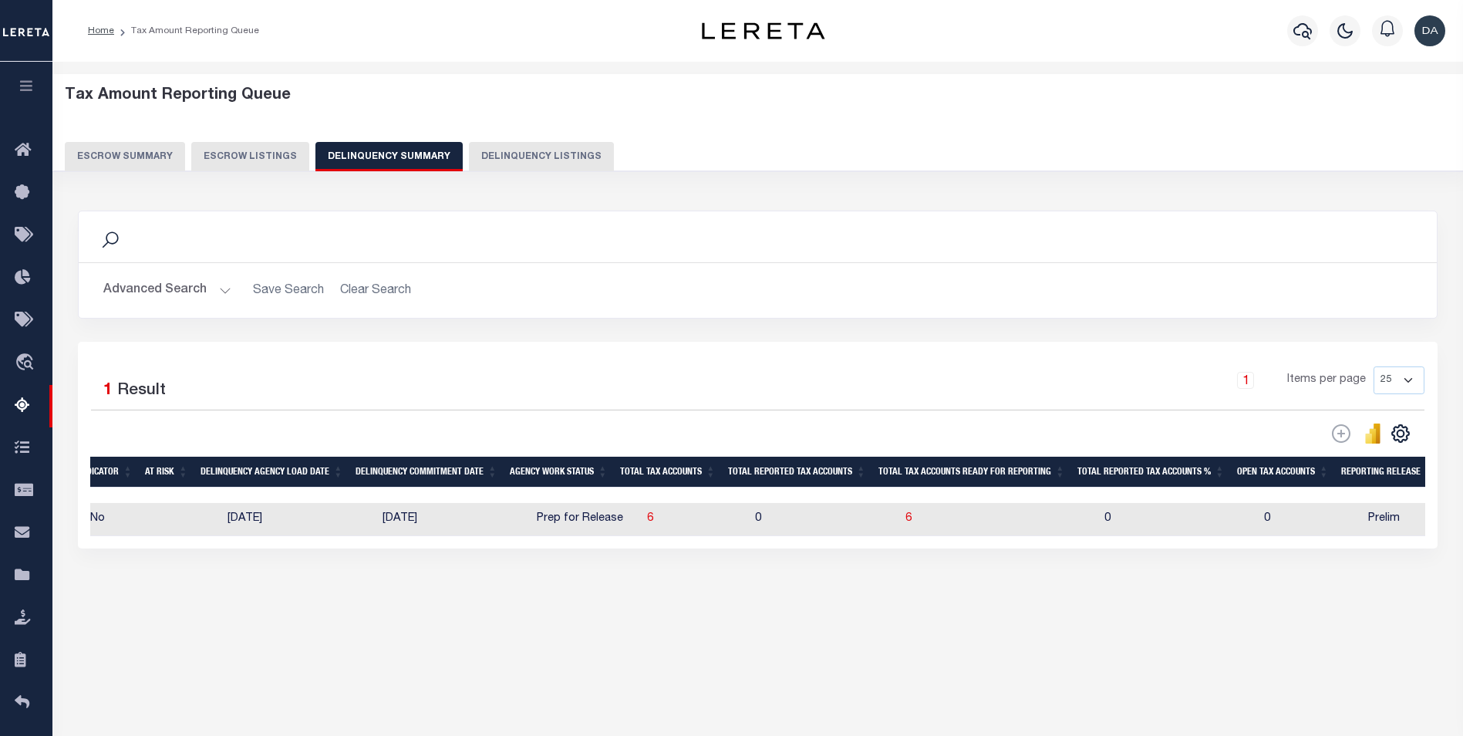
click at [672, 521] on td "6" at bounding box center [695, 519] width 108 height 33
checkbox input "true"
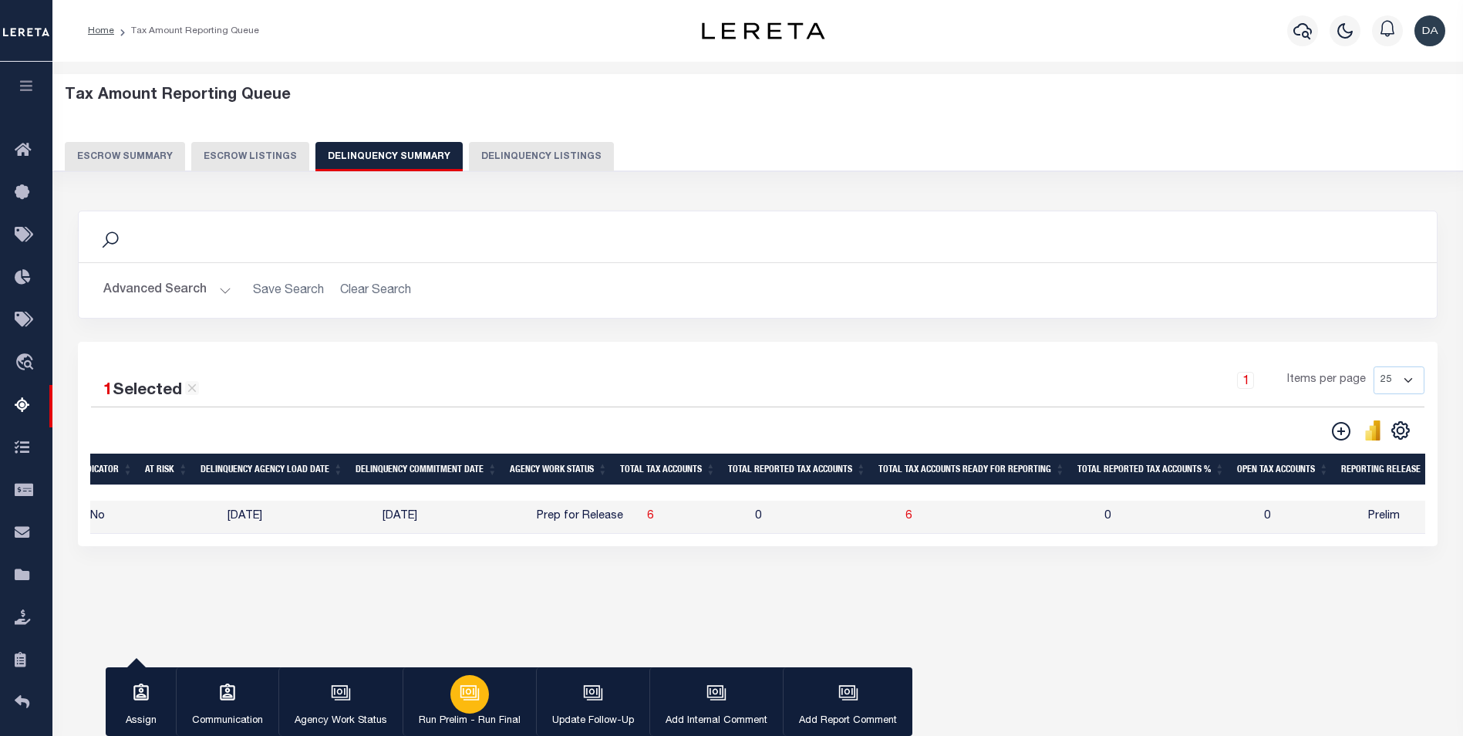
click at [463, 687] on icon "button" at bounding box center [468, 691] width 16 height 12
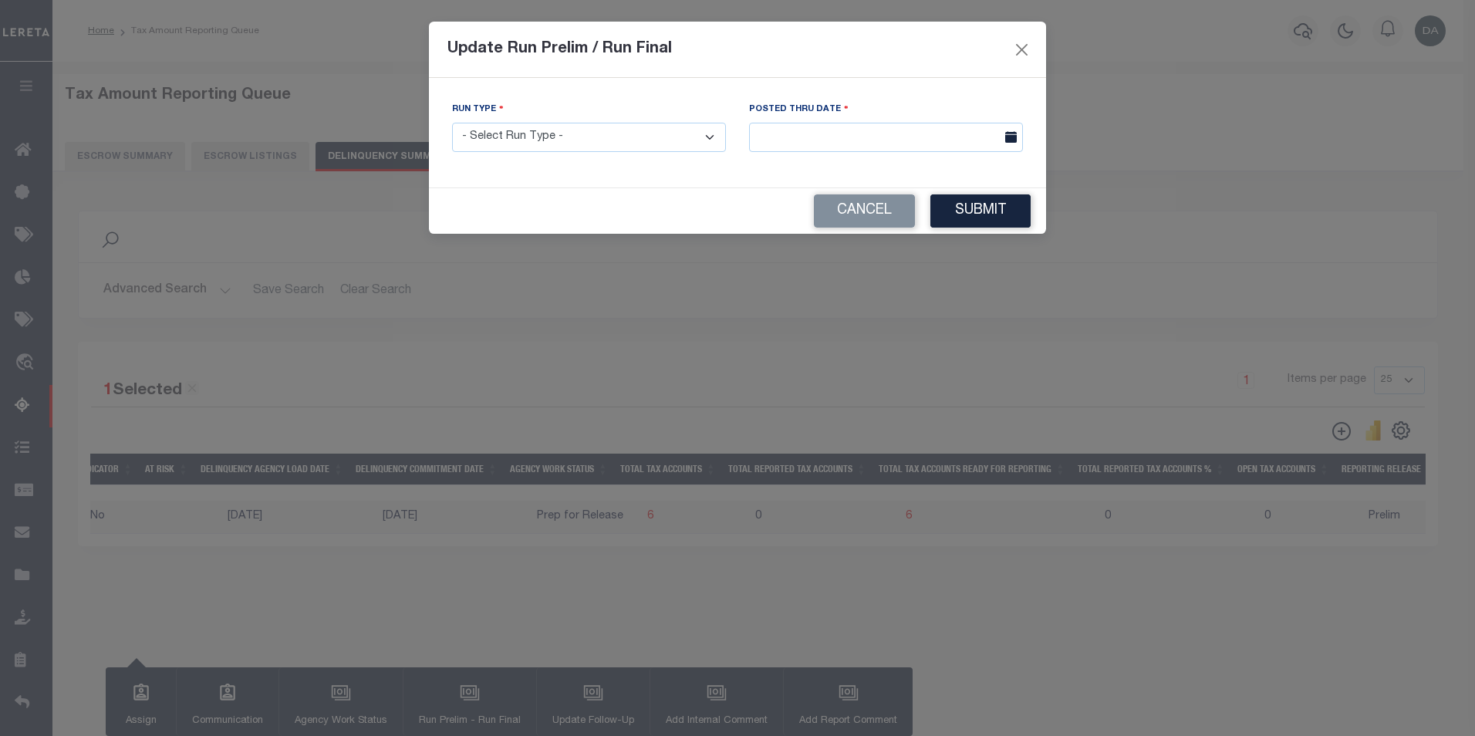
click at [591, 133] on select "- Select Run Type - Prelim Run Final Run" at bounding box center [589, 138] width 274 height 30
select select "P"
click at [452, 123] on select "- Select Run Type - Prelim Run Final Run" at bounding box center [589, 138] width 274 height 30
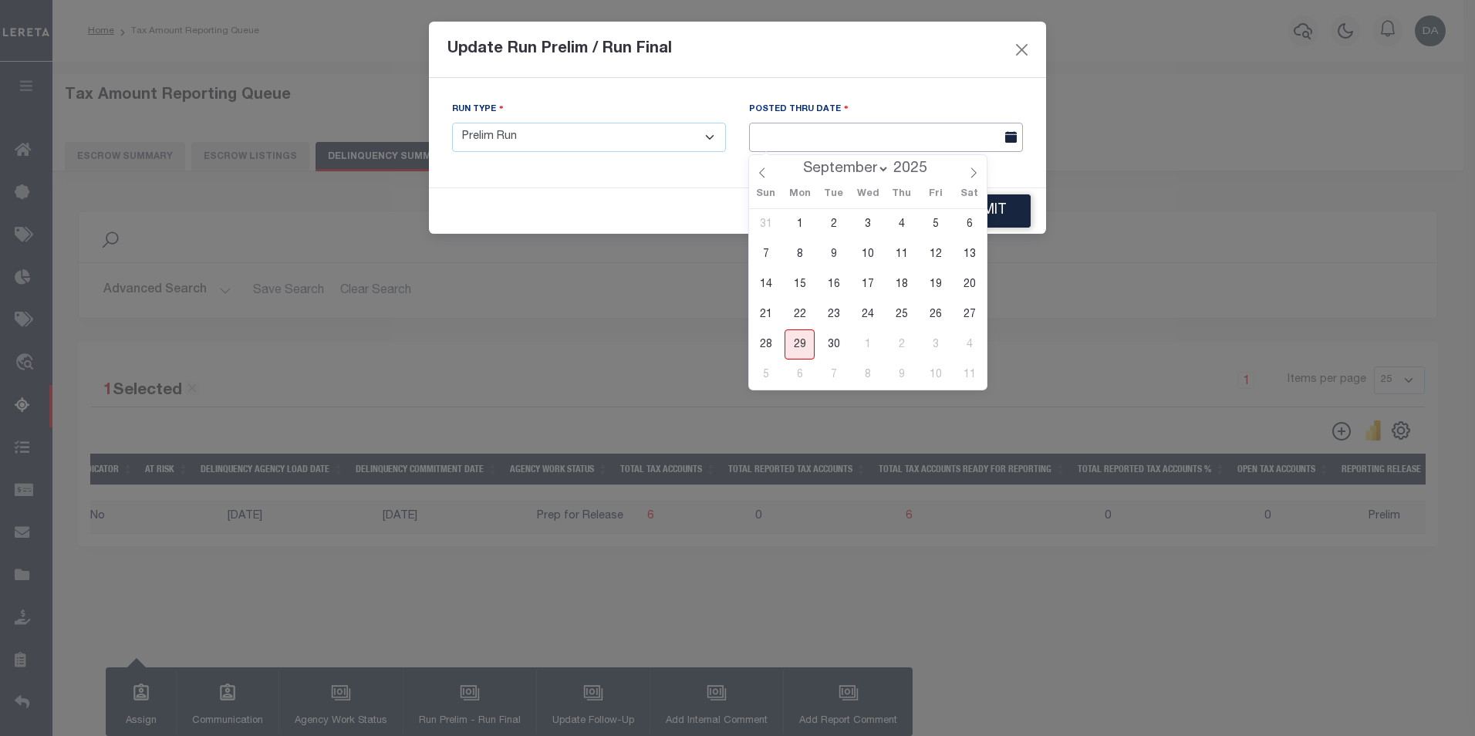
click at [830, 127] on input "text" at bounding box center [886, 138] width 274 height 30
click at [800, 332] on span "29" at bounding box center [799, 344] width 30 height 30
type input "09/29/2025"
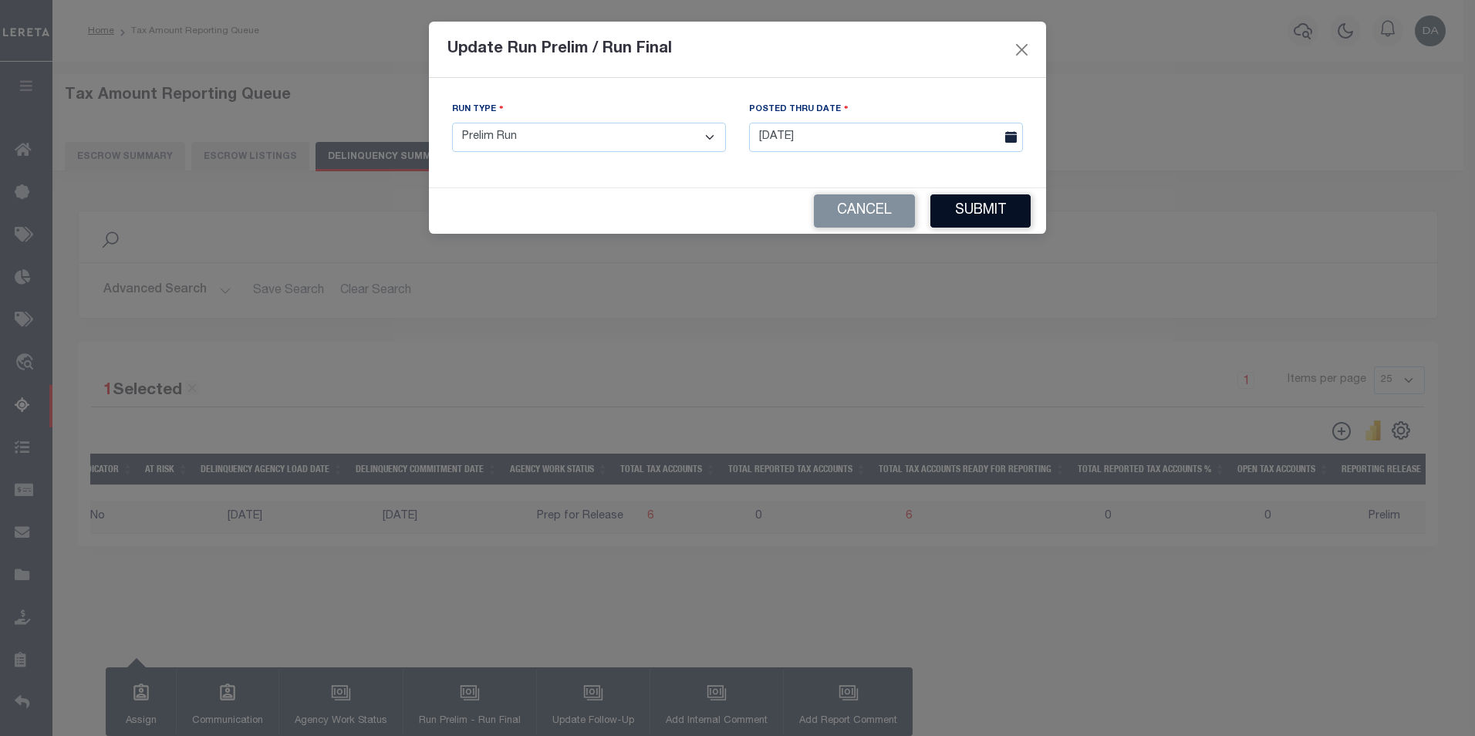
click at [983, 221] on button "Submit" at bounding box center [980, 210] width 100 height 33
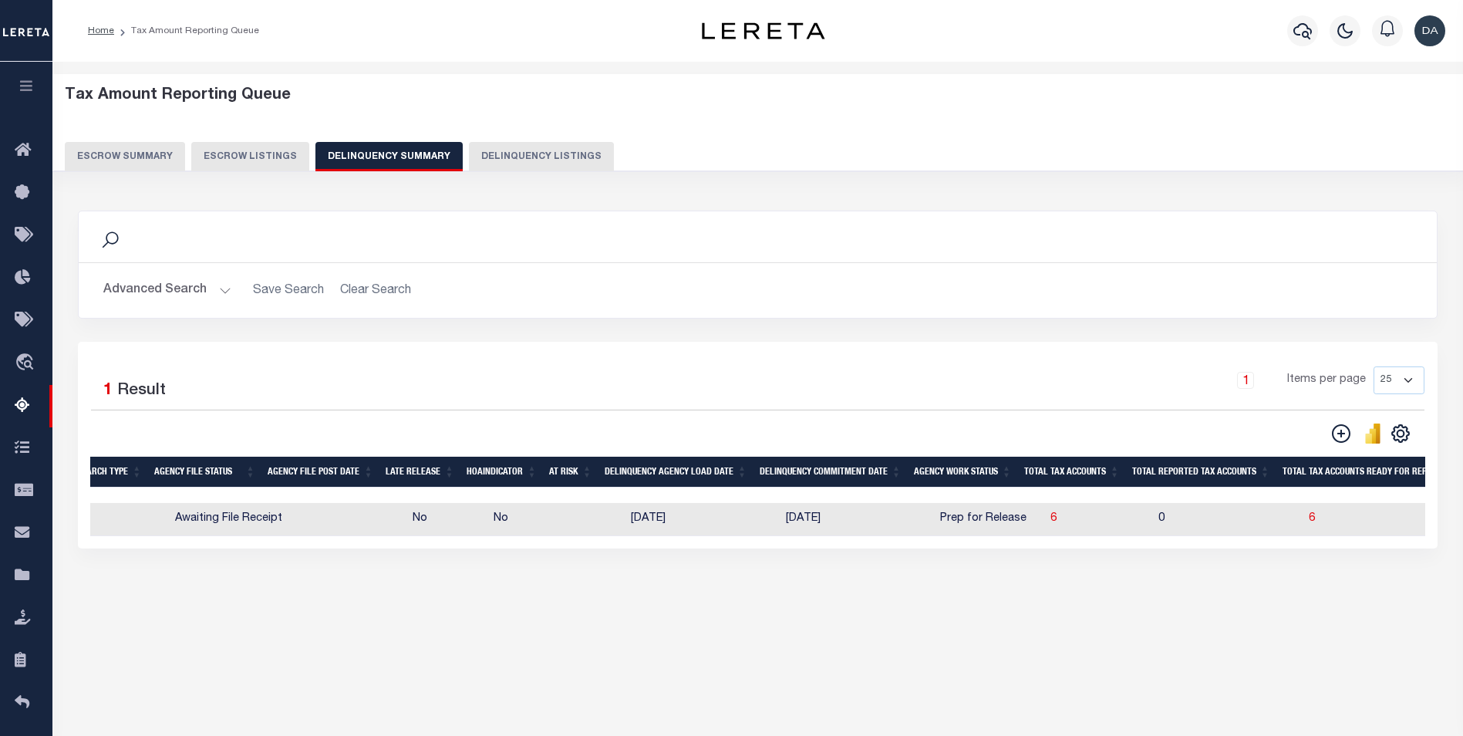
scroll to position [0, 615]
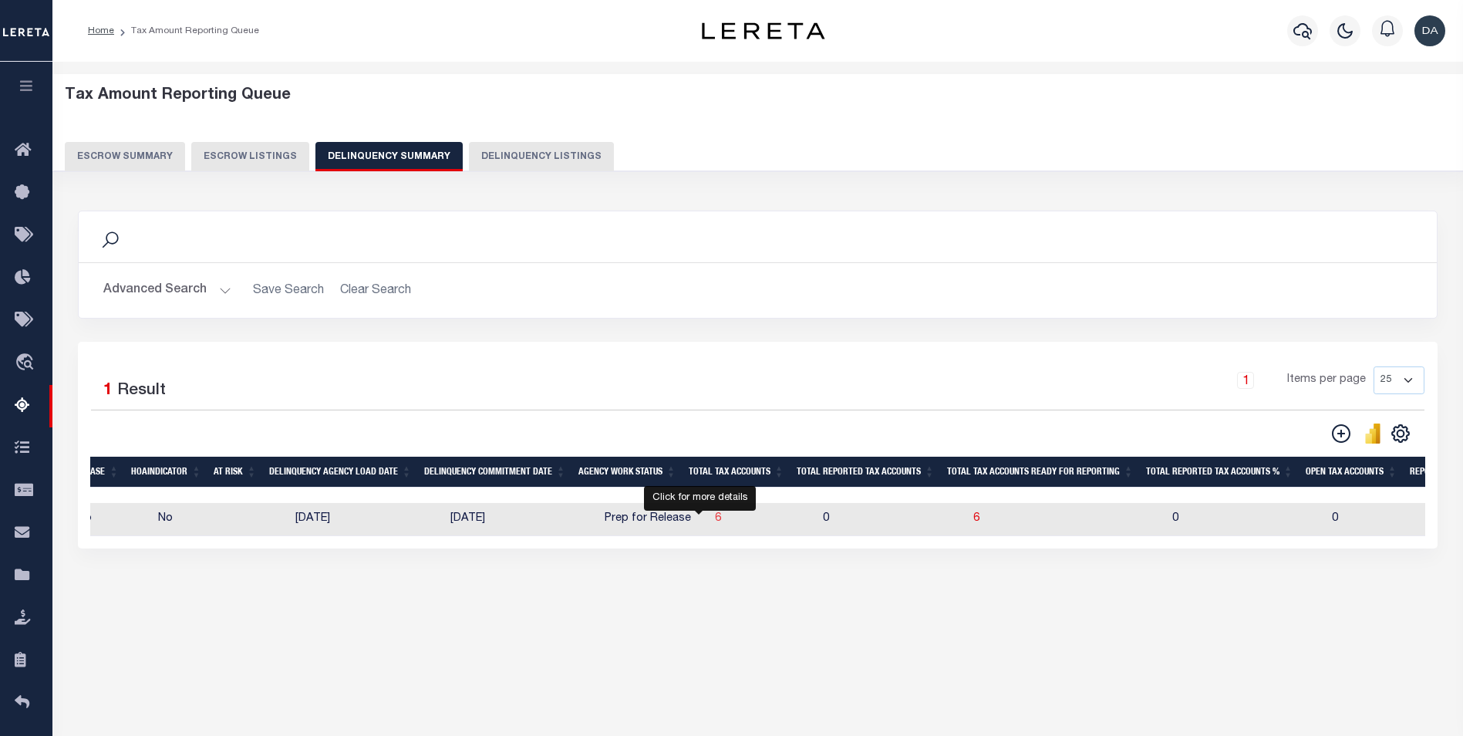
click at [715, 524] on span "6" at bounding box center [718, 518] width 6 height 11
select select "100"
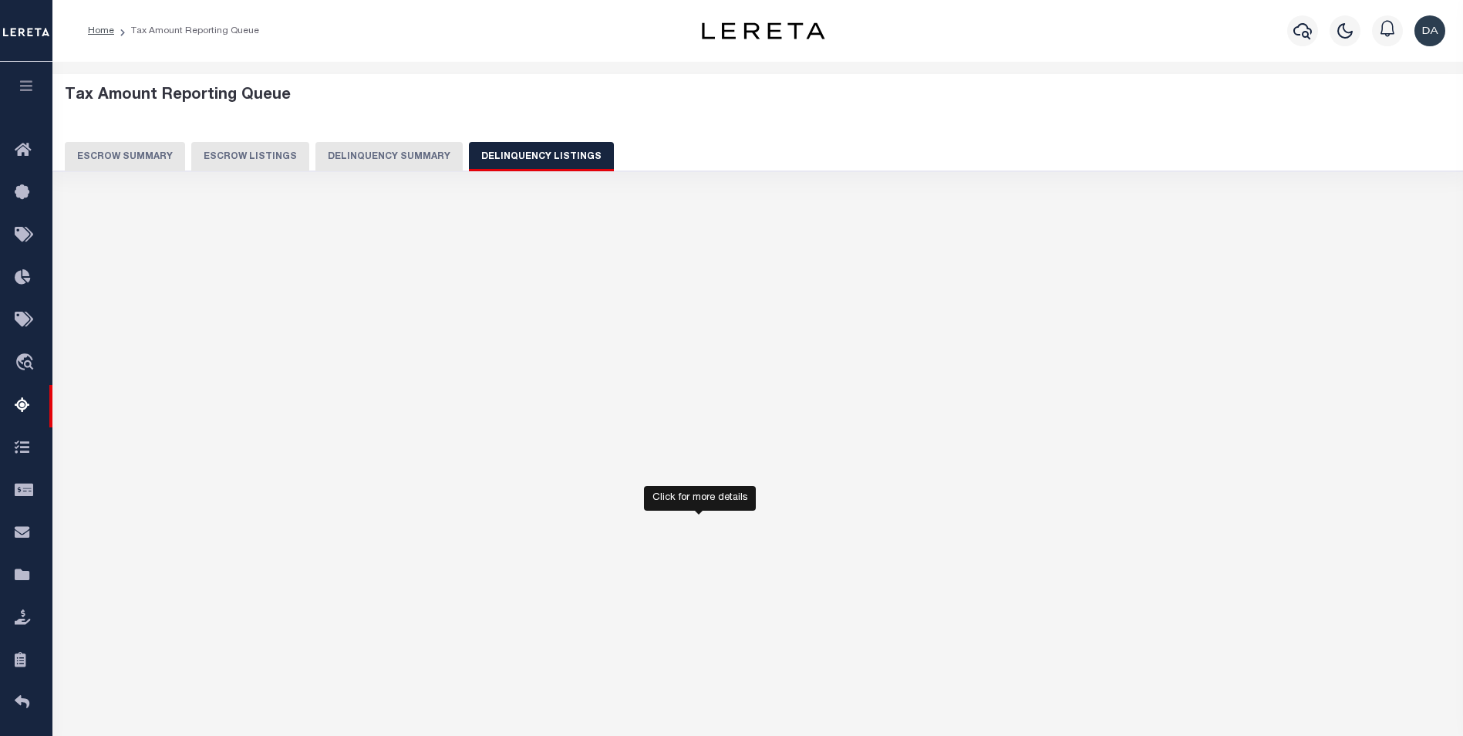
select select "100"
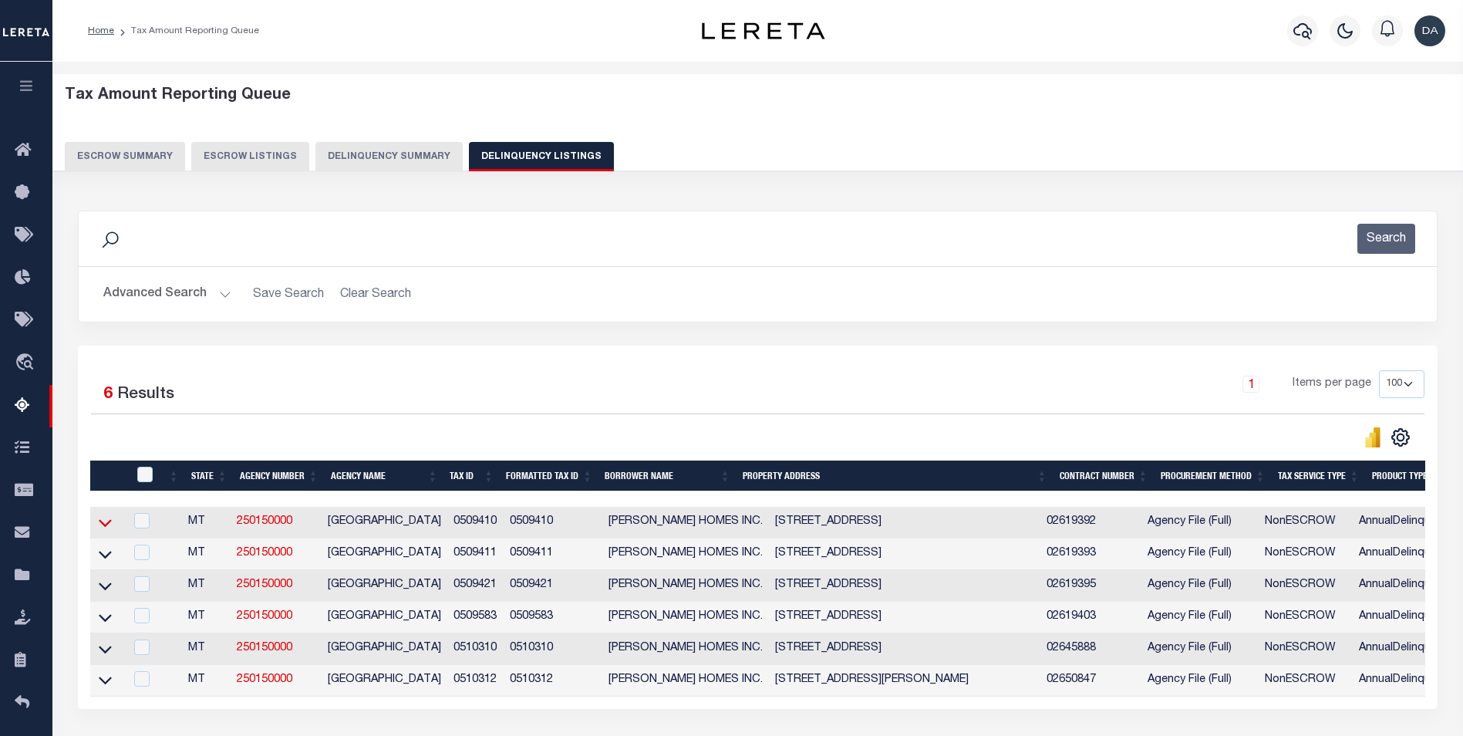
click at [106, 525] on icon at bounding box center [105, 522] width 13 height 16
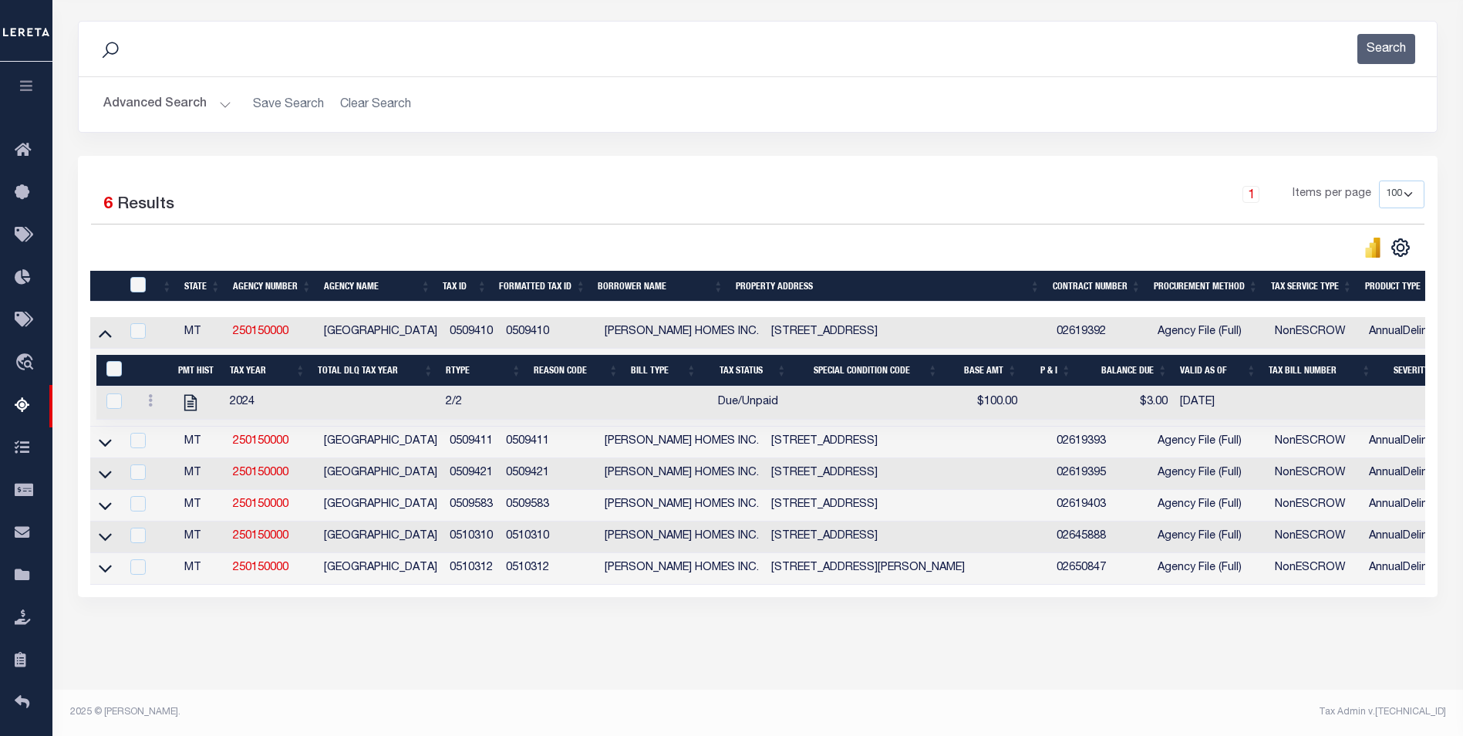
scroll to position [207, 0]
click at [106, 434] on icon at bounding box center [105, 442] width 13 height 16
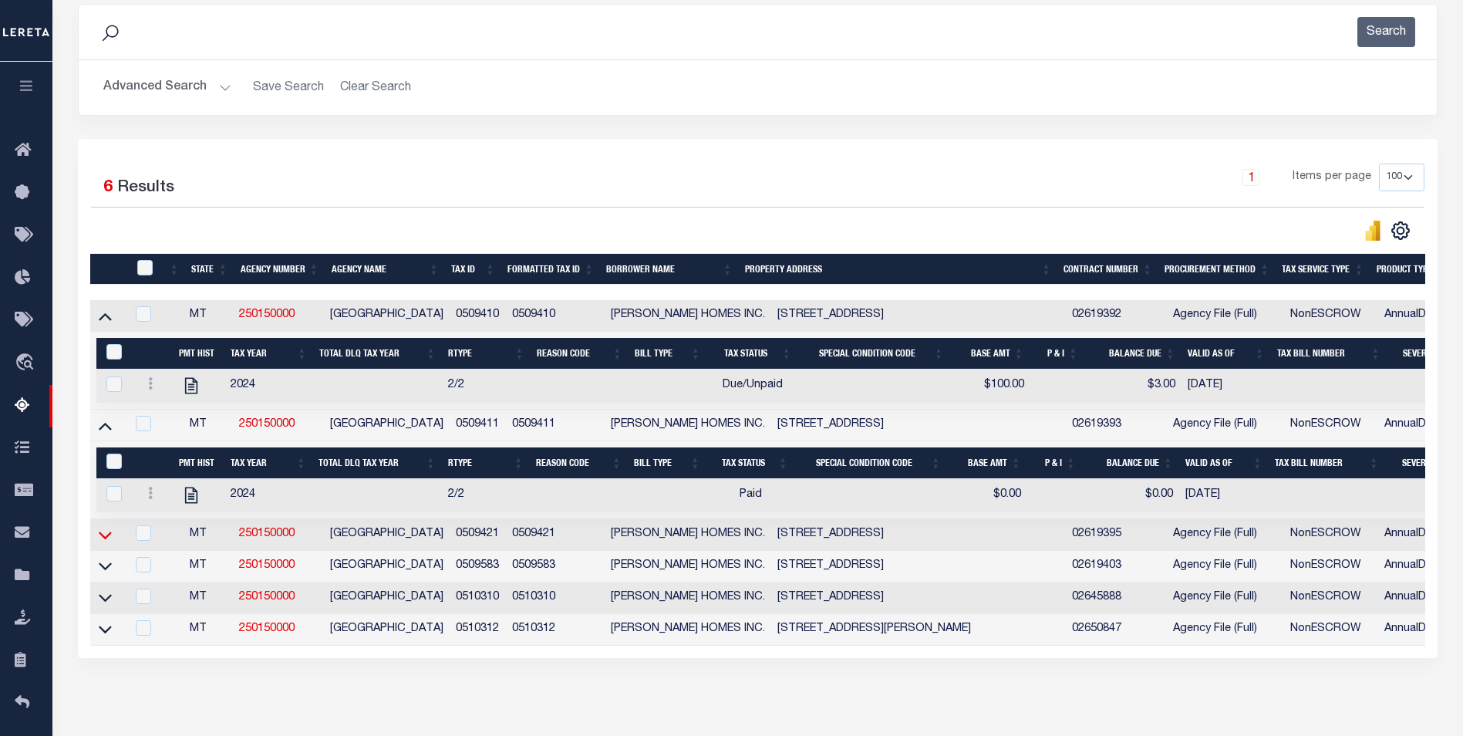
click at [106, 539] on icon at bounding box center [105, 535] width 13 height 8
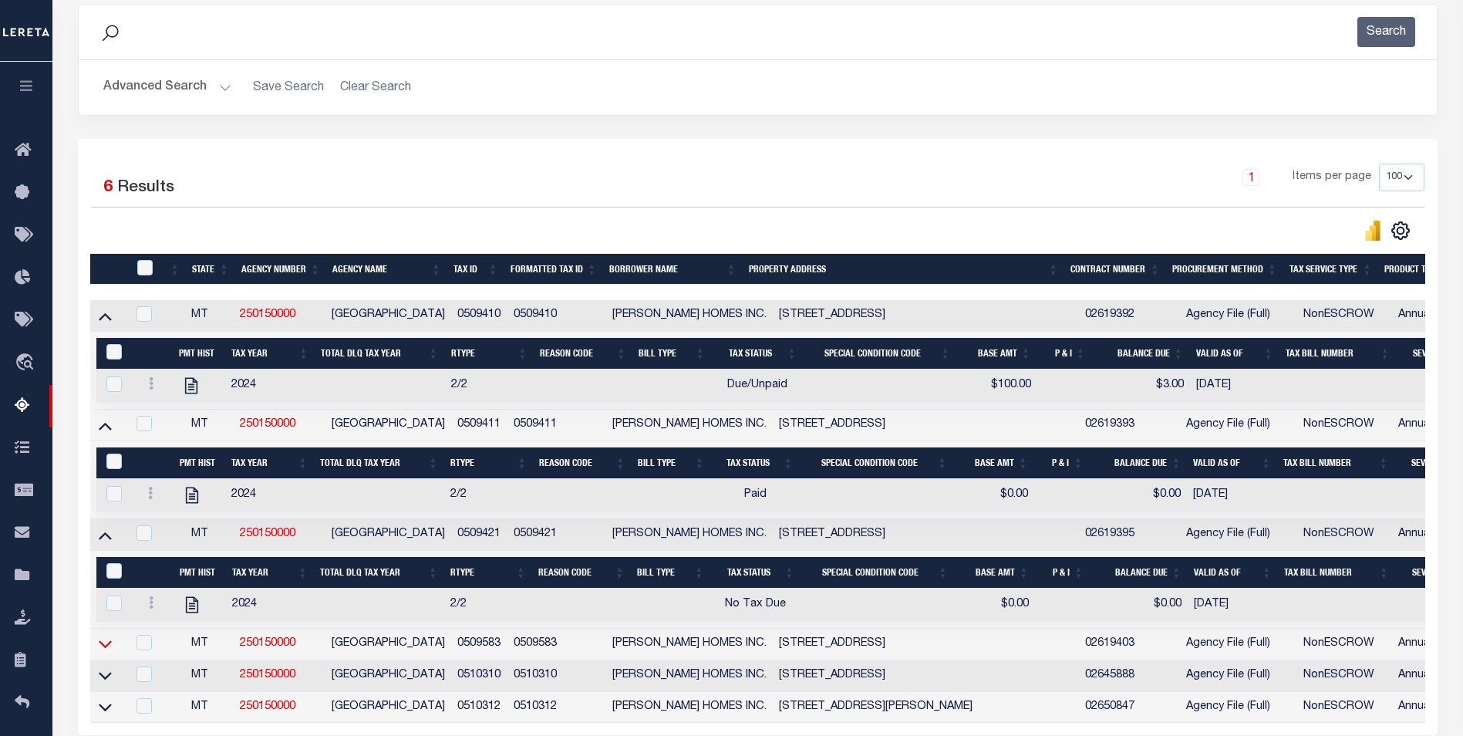
click at [103, 649] on icon at bounding box center [105, 645] width 13 height 8
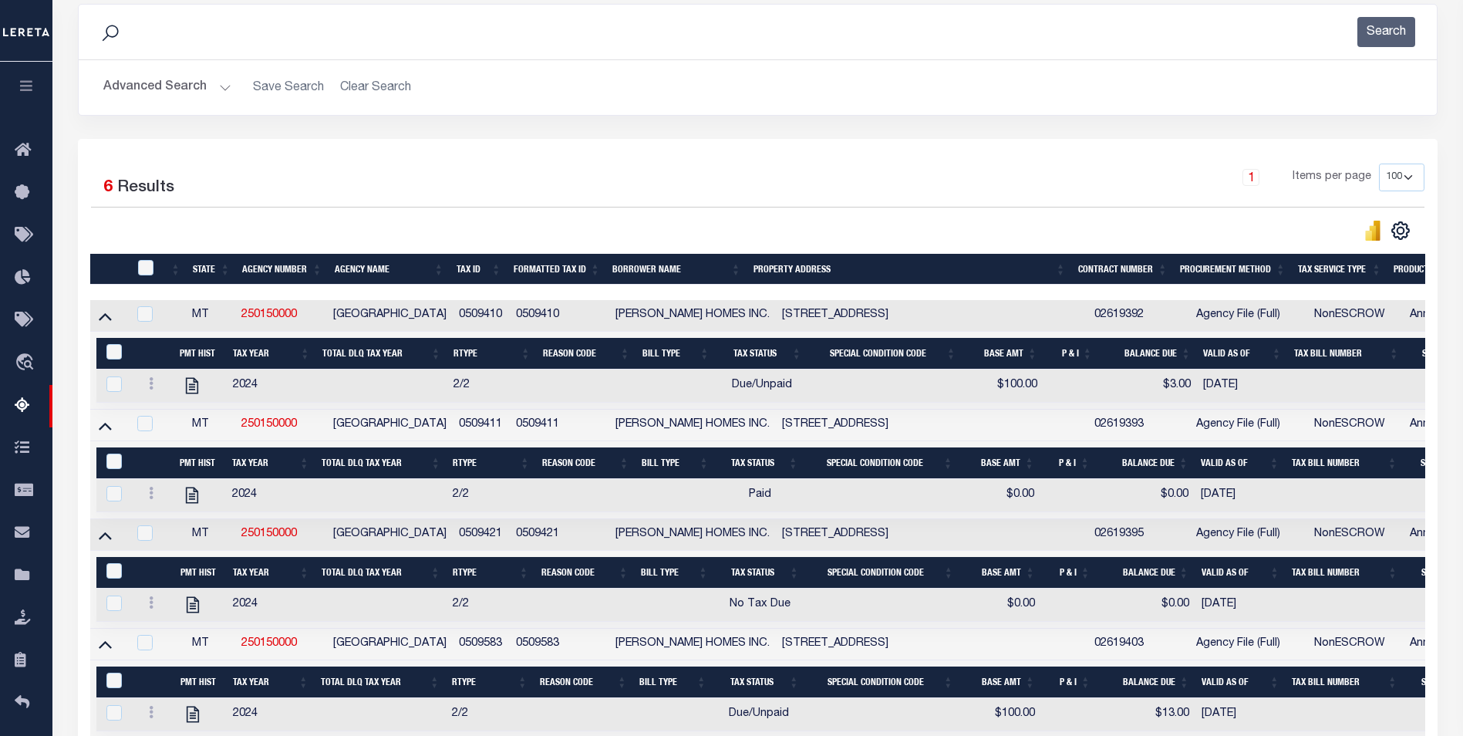
scroll to position [423, 0]
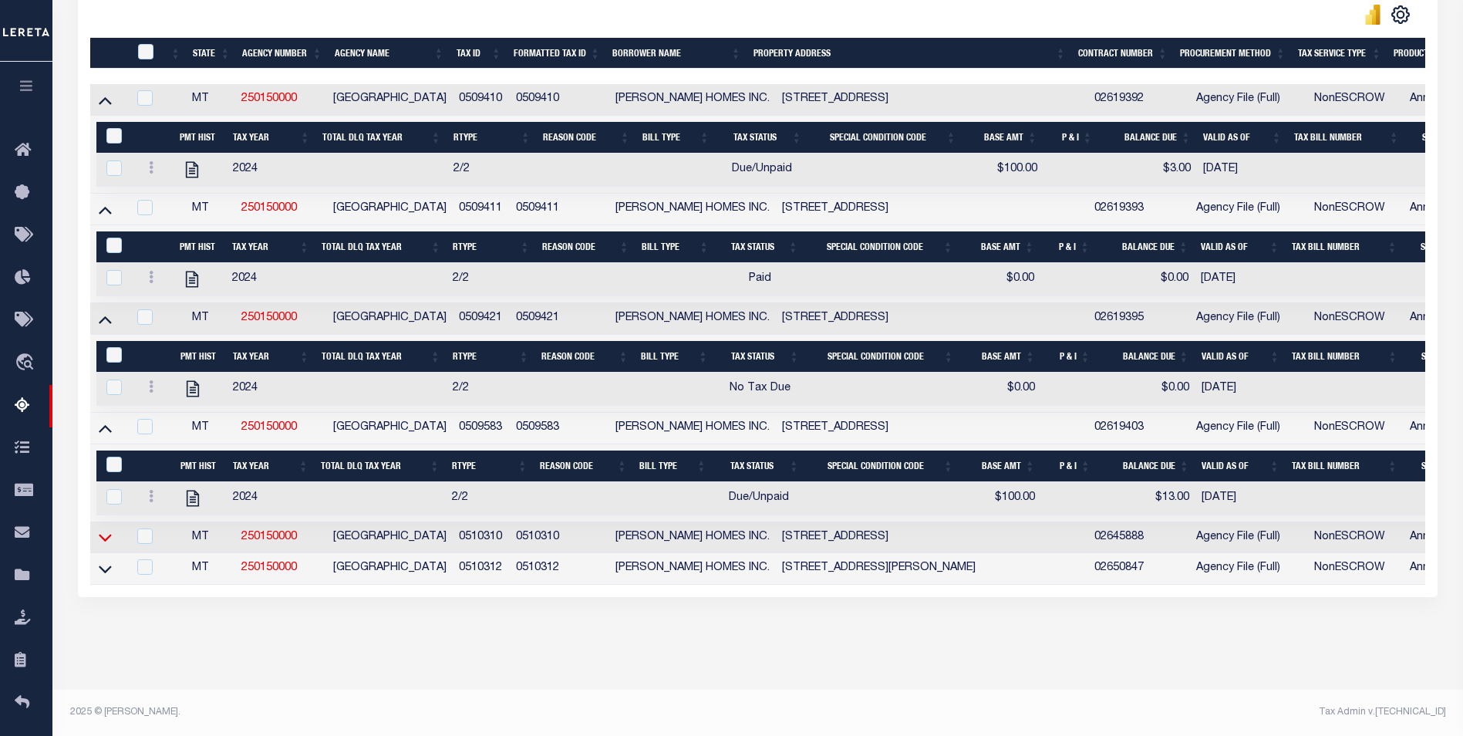
click at [110, 545] on icon at bounding box center [105, 537] width 13 height 16
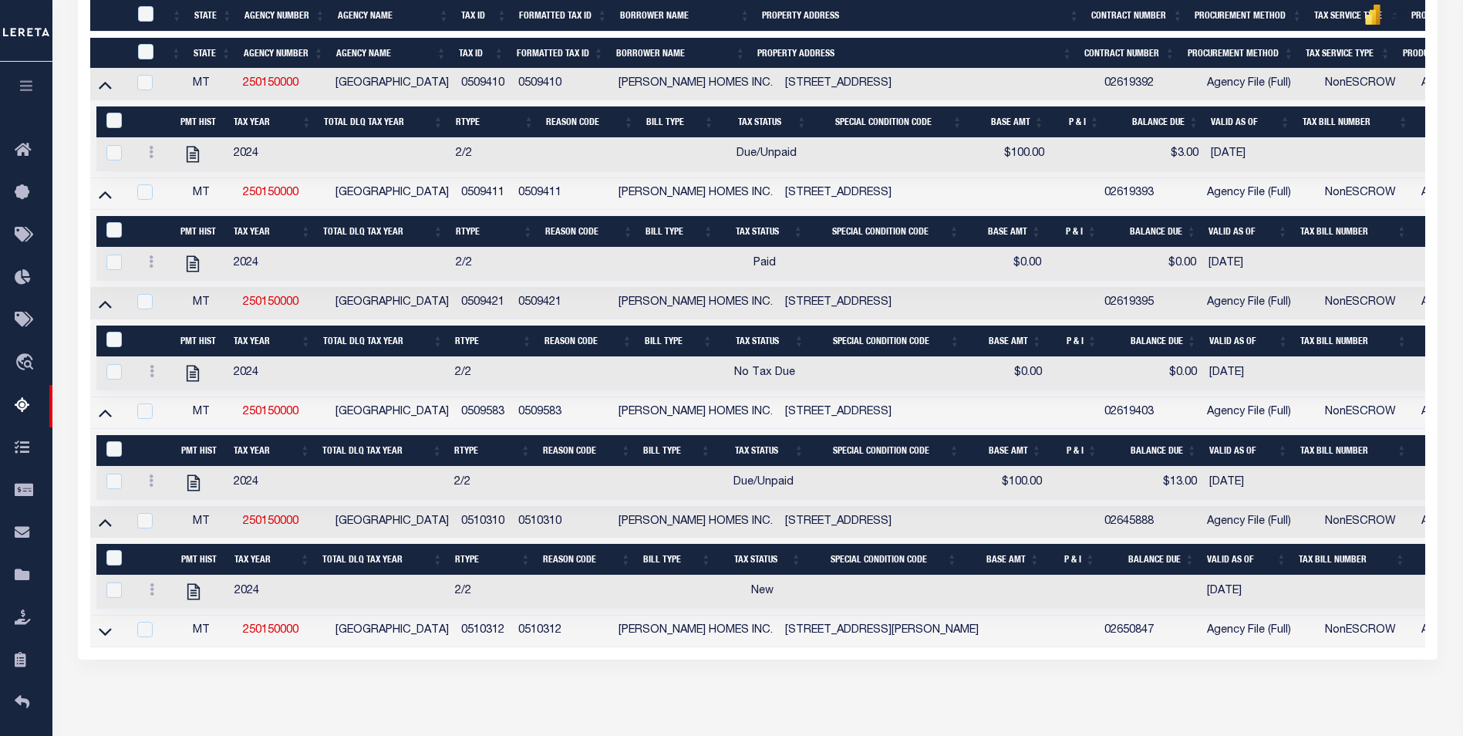
scroll to position [506, 0]
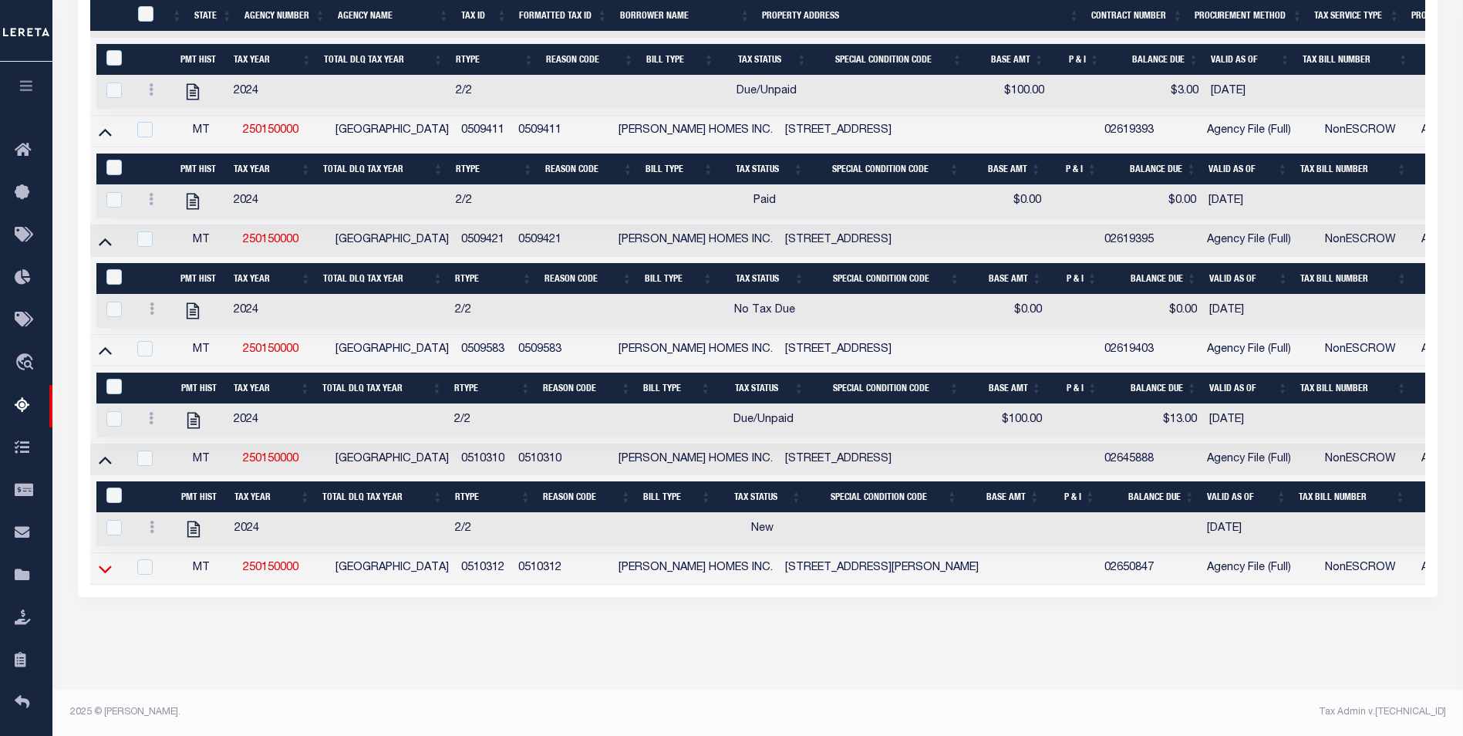
click at [106, 561] on icon at bounding box center [105, 569] width 13 height 16
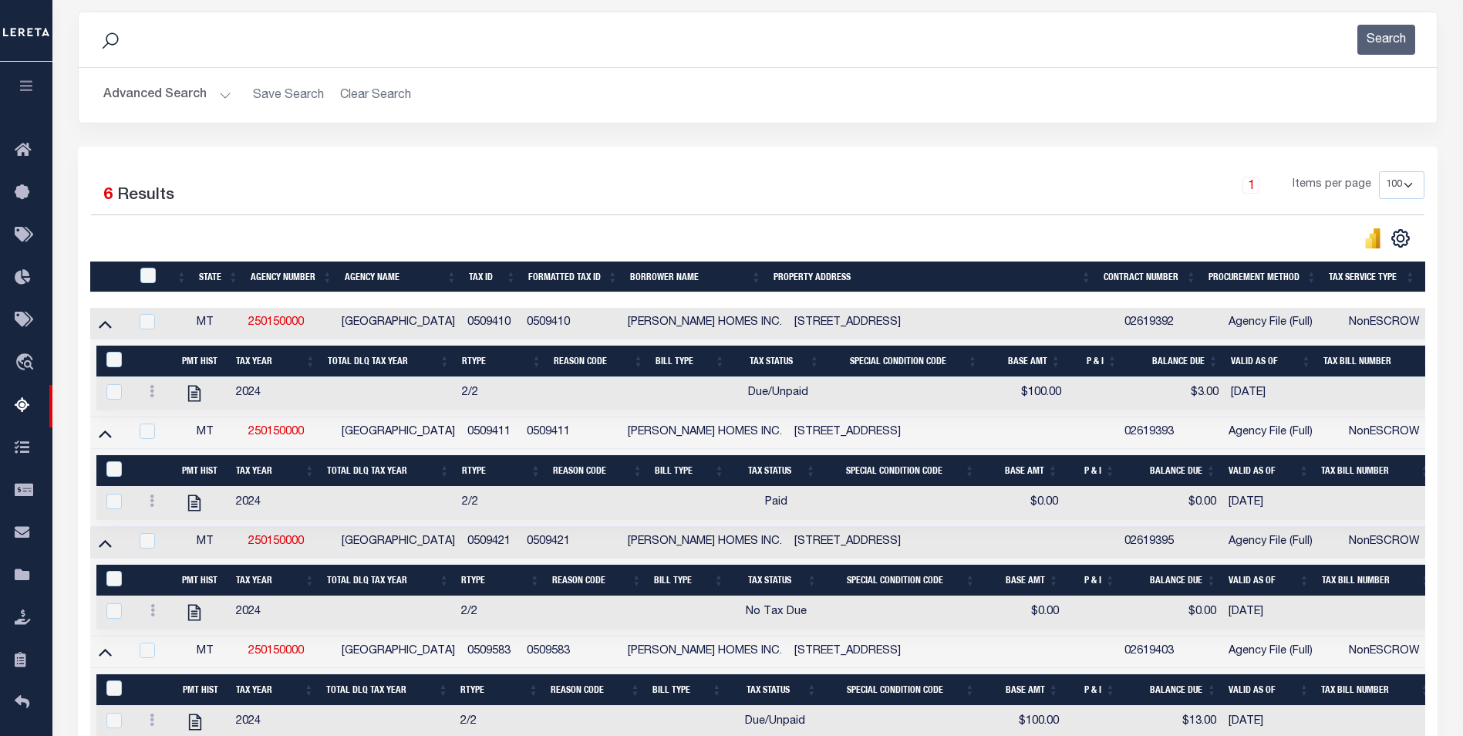
scroll to position [0, 0]
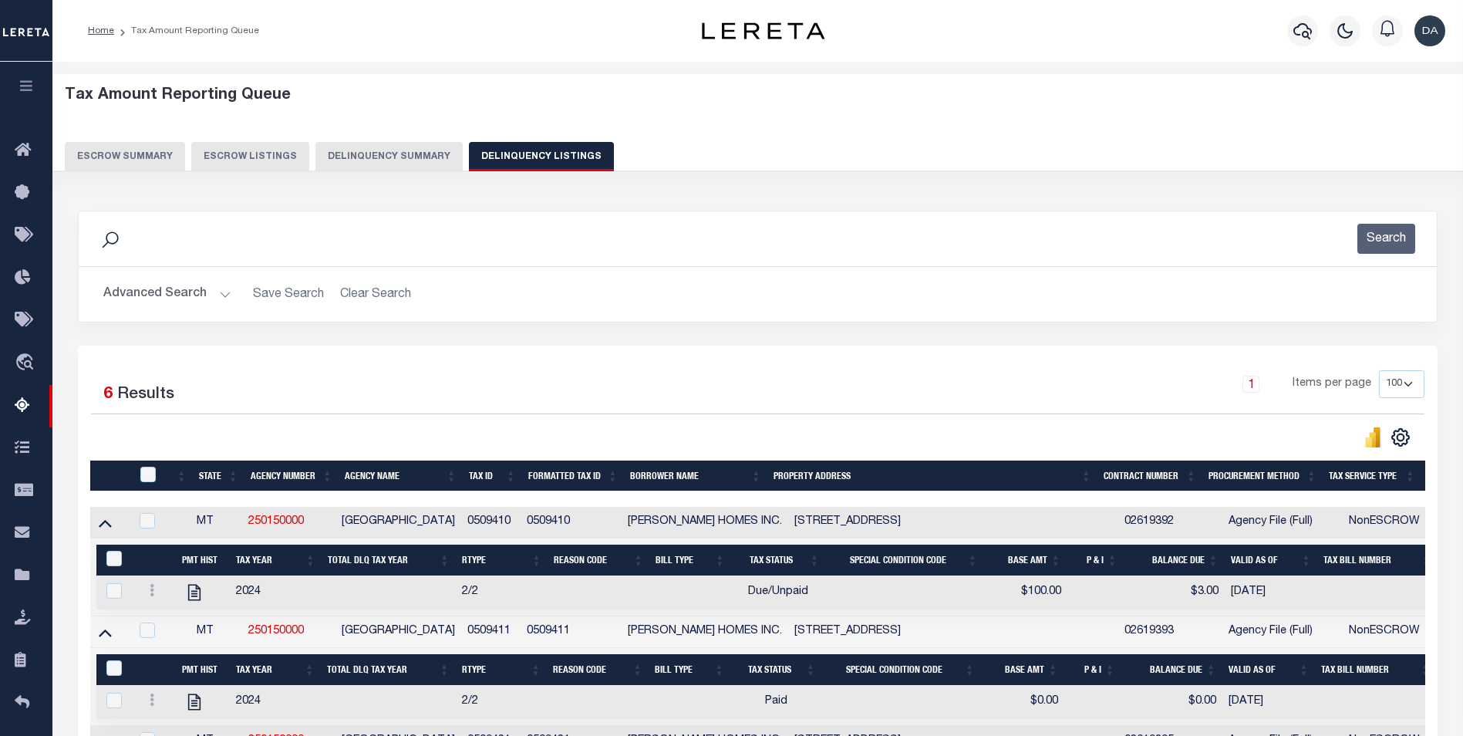
click at [357, 154] on button "Delinquency Summary" at bounding box center [388, 156] width 147 height 29
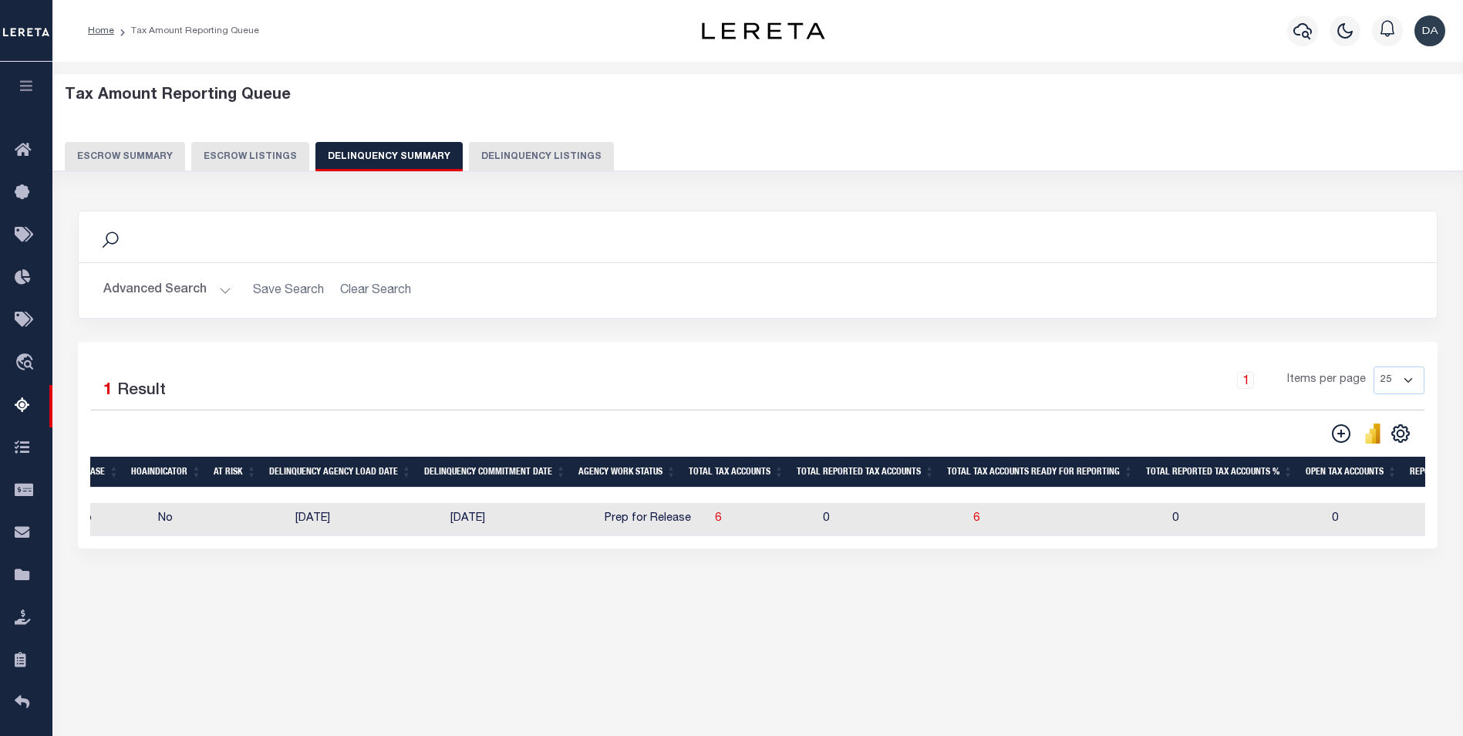
click at [123, 280] on button "Advanced Search" at bounding box center [167, 290] width 128 height 30
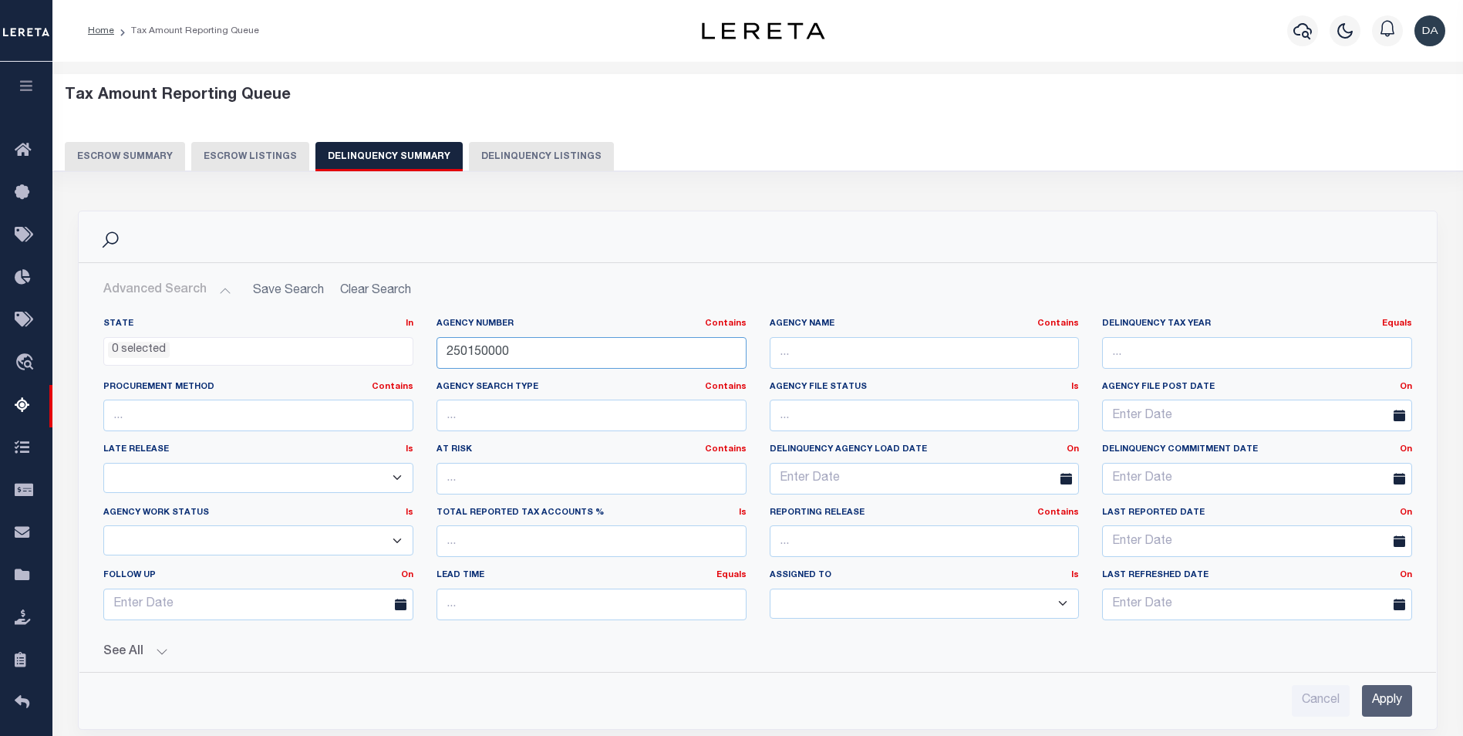
click at [540, 342] on input "250150000" at bounding box center [591, 353] width 310 height 32
click at [1385, 709] on input "Apply" at bounding box center [1387, 701] width 50 height 32
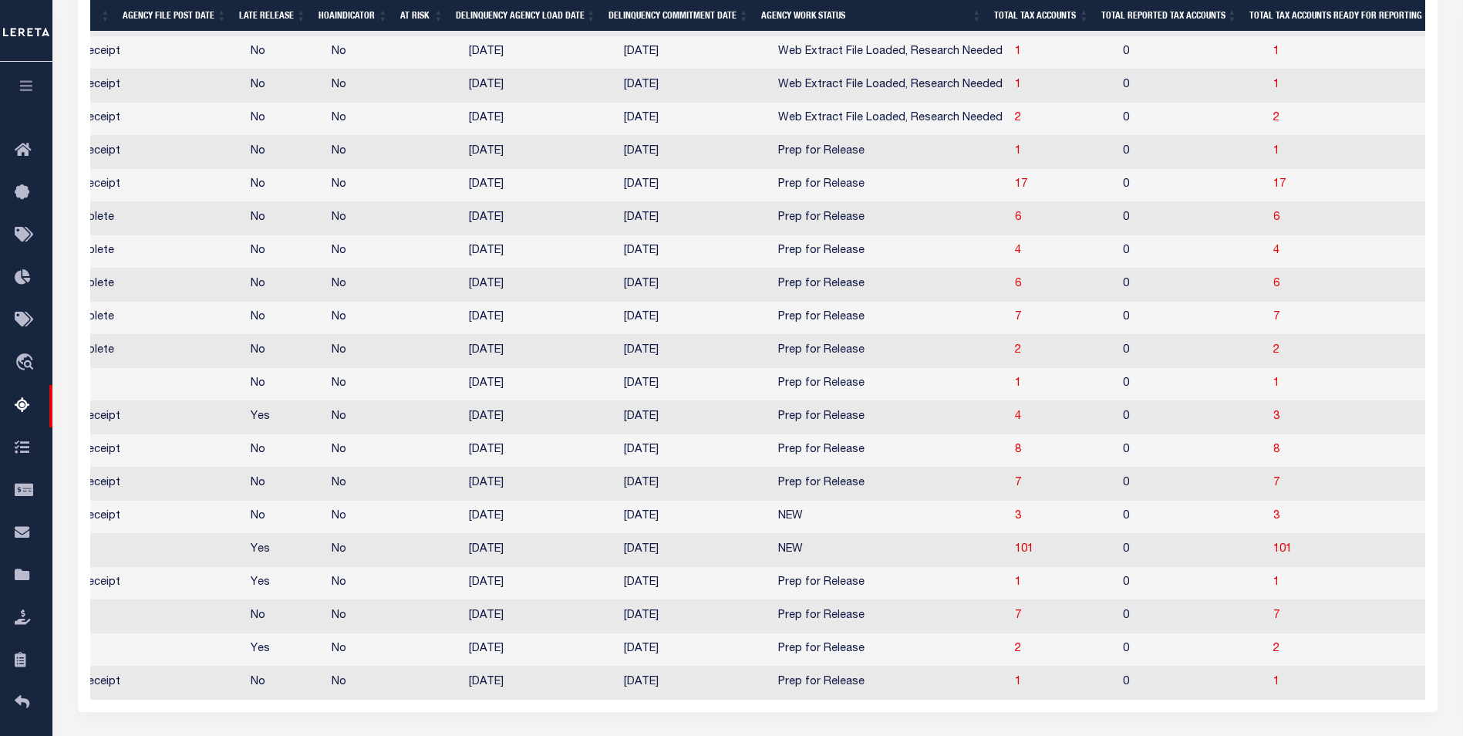
scroll to position [767, 0]
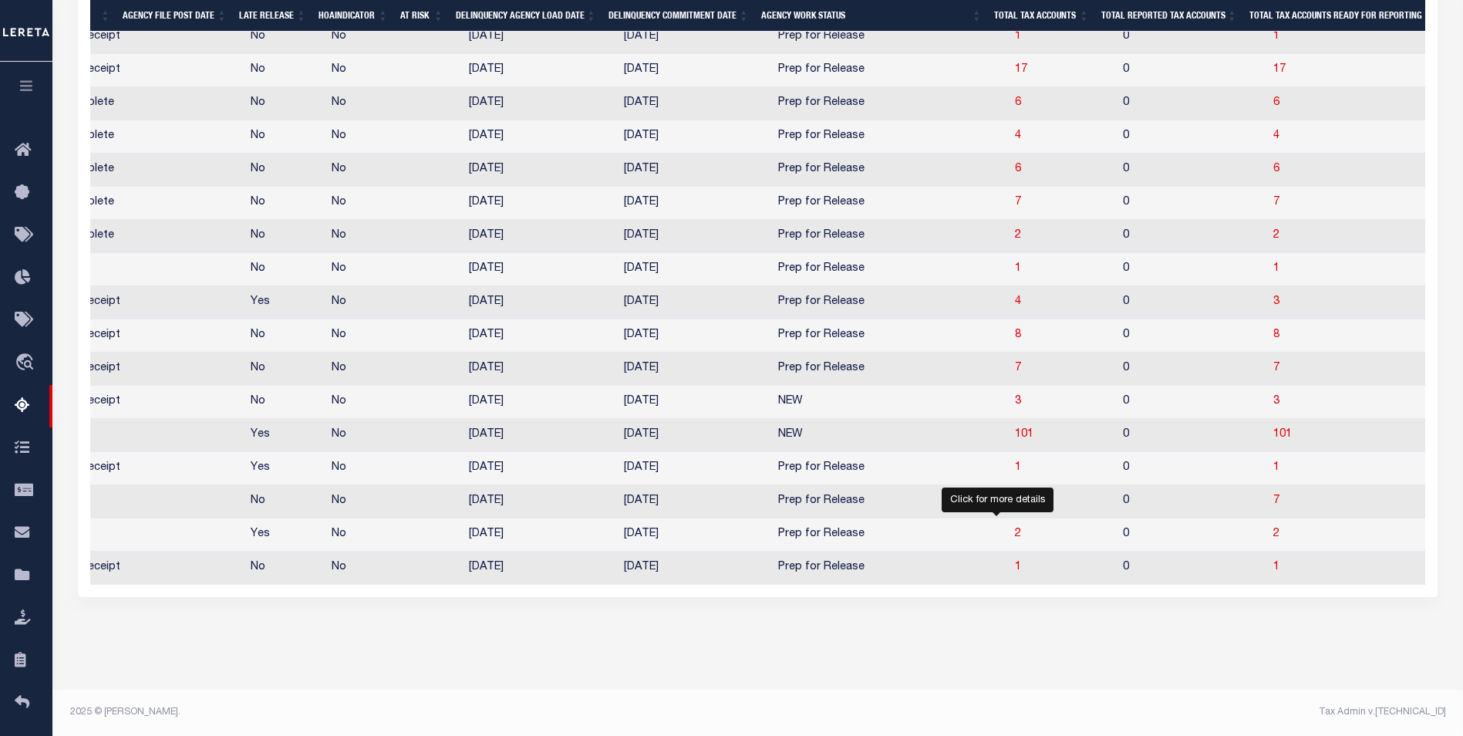
click at [1015, 528] on span "2" at bounding box center [1018, 533] width 6 height 11
select select "100"
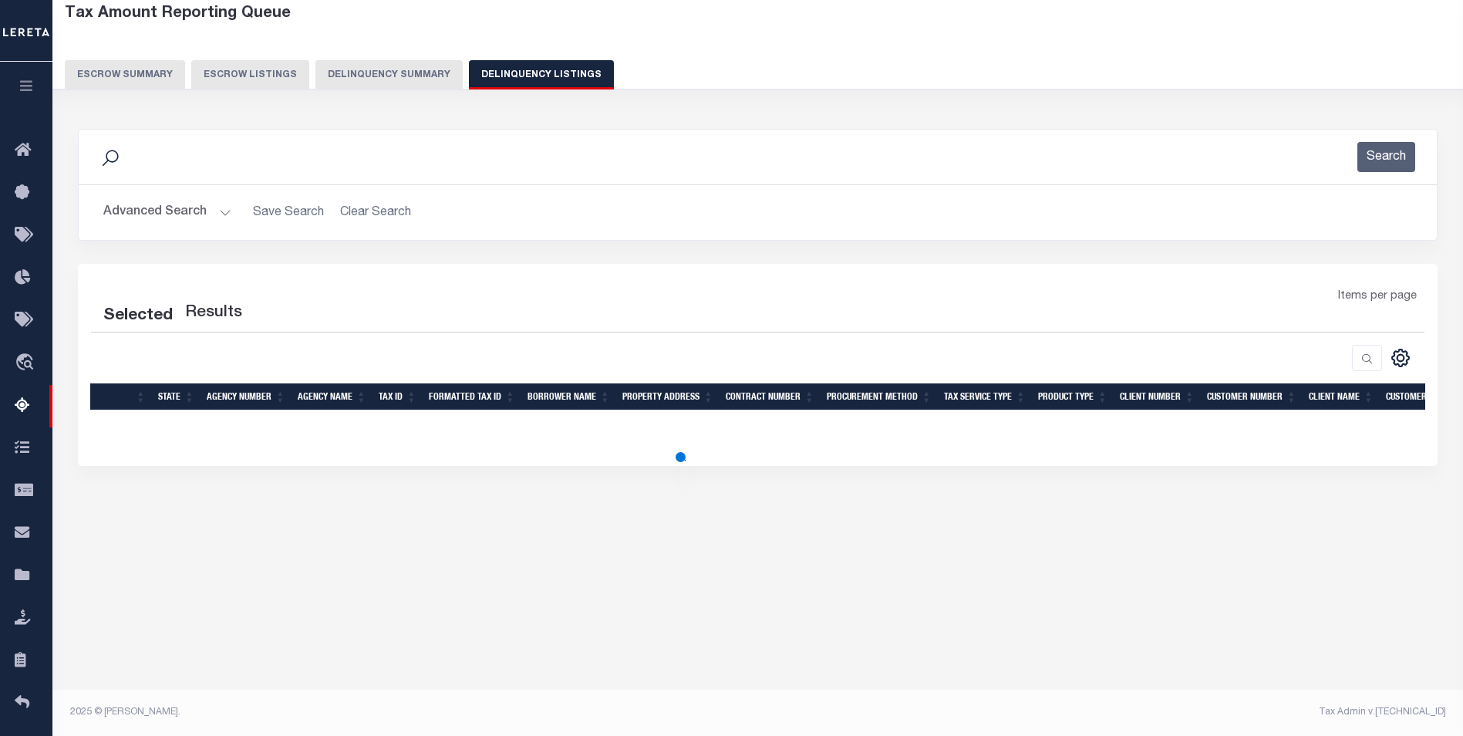
scroll to position [0, 0]
select select "100"
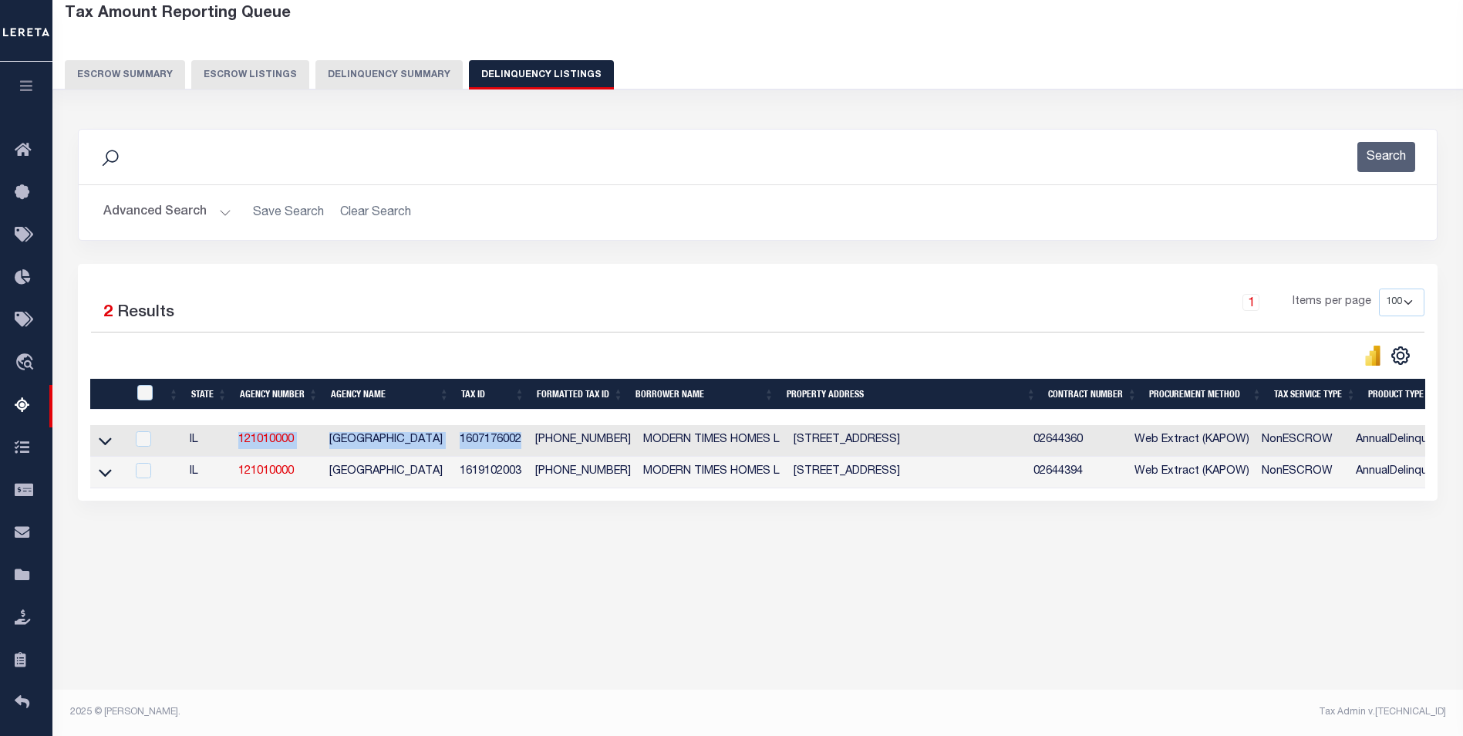
drag, startPoint x: 228, startPoint y: 448, endPoint x: 524, endPoint y: 448, distance: 296.1
click at [524, 448] on tr "IL 121010000 WINNEBAGO COUNTY 1607176002 16-07-176-002 MODERN TIMES HOMES L 324…" at bounding box center [1314, 441] width 2449 height 32
copy tr "121010000 WINNEBAGO COUNTY 1607176002"
click at [531, 341] on div "Selected 2 Results 1 Items per page 10 25 50 100 500" at bounding box center [758, 327] width 1358 height 78
drag, startPoint x: 524, startPoint y: 436, endPoint x: 464, endPoint y: 441, distance: 59.6
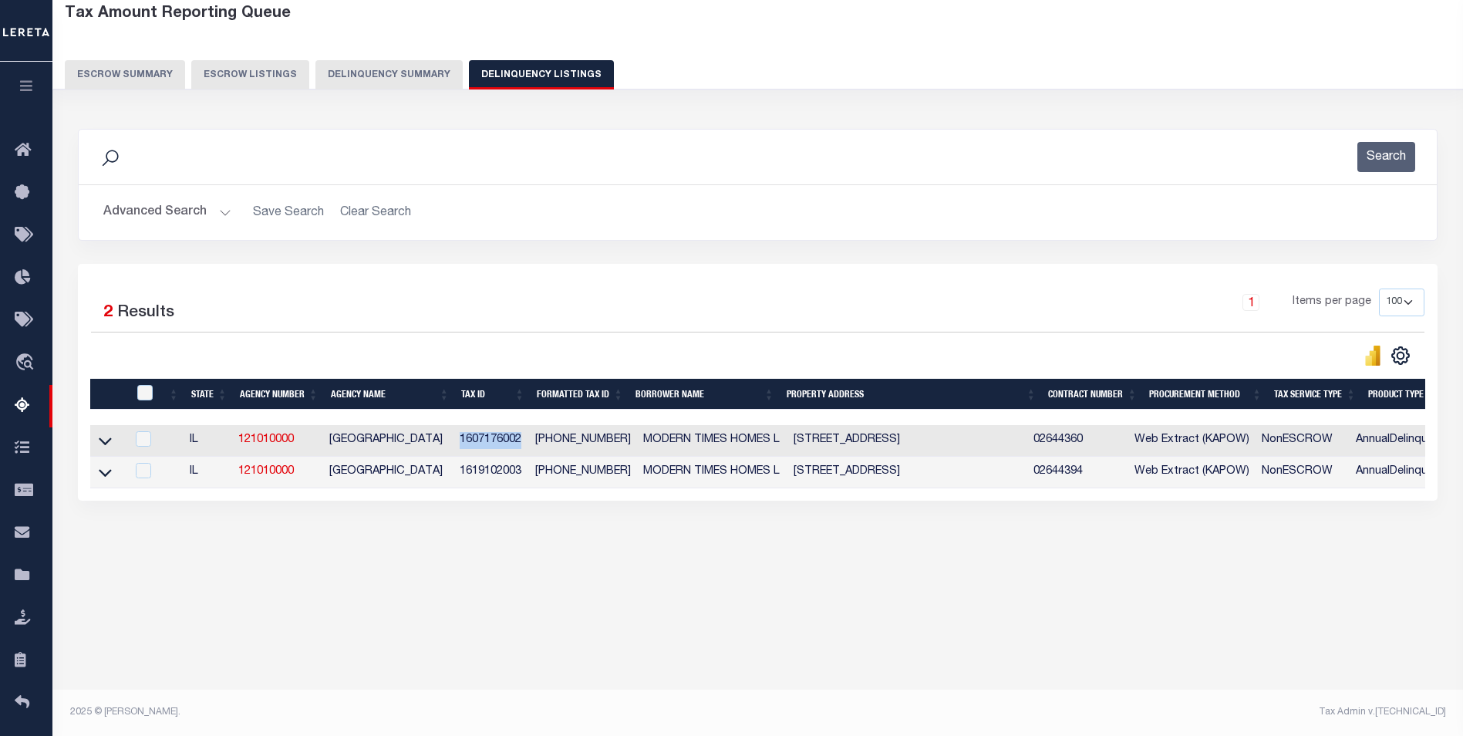
click at [464, 441] on td "1607176002" at bounding box center [491, 441] width 76 height 32
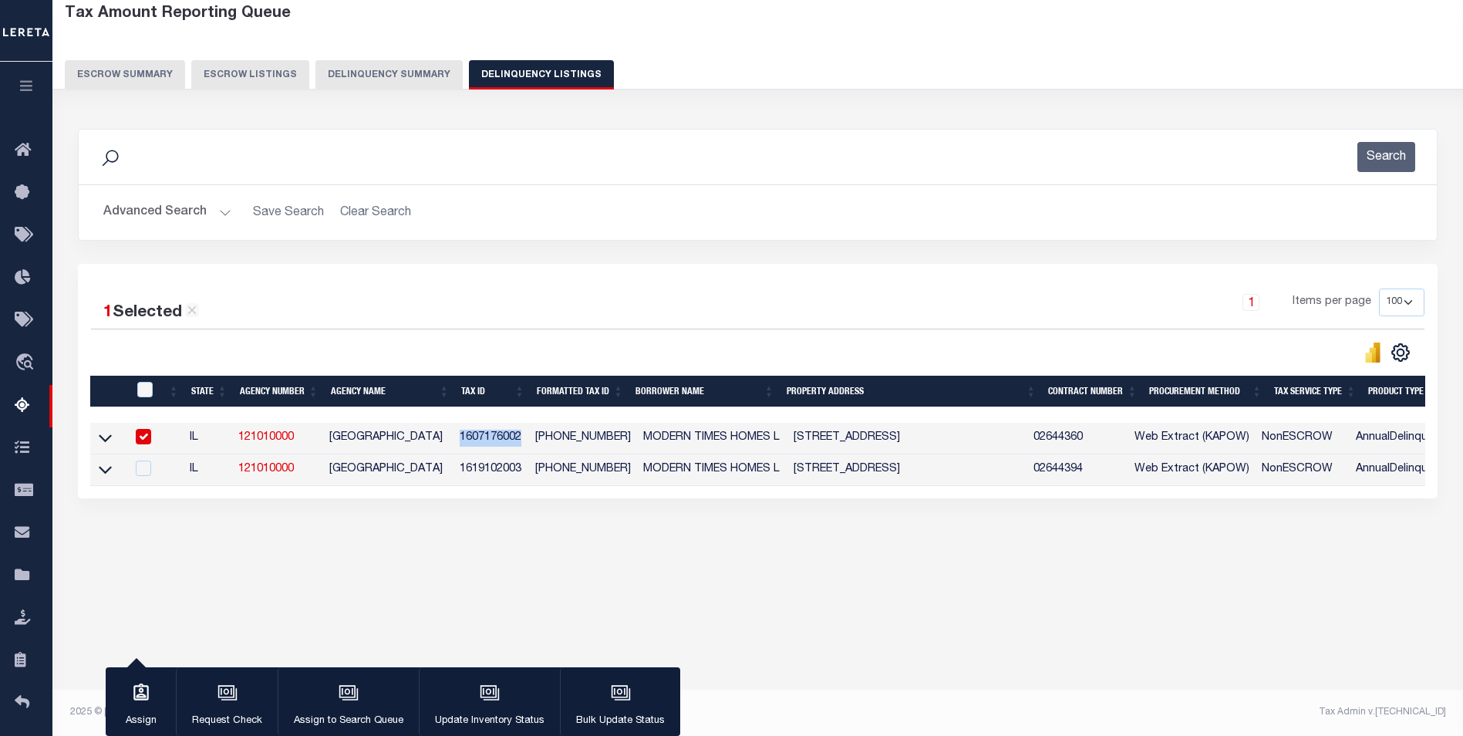
copy td "1607176002"
click at [99, 443] on icon at bounding box center [105, 438] width 13 height 16
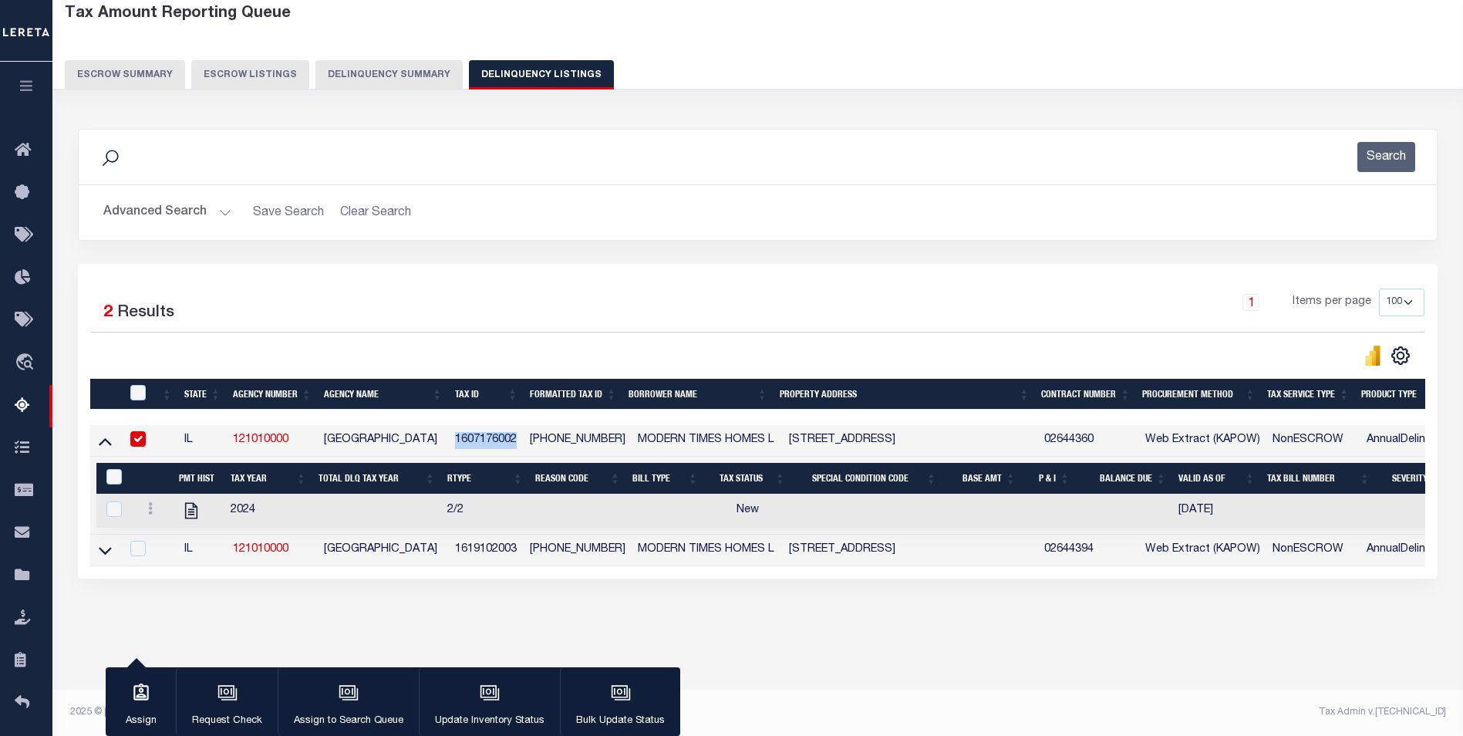
click at [133, 438] on input "checkbox" at bounding box center [137, 438] width 15 height 15
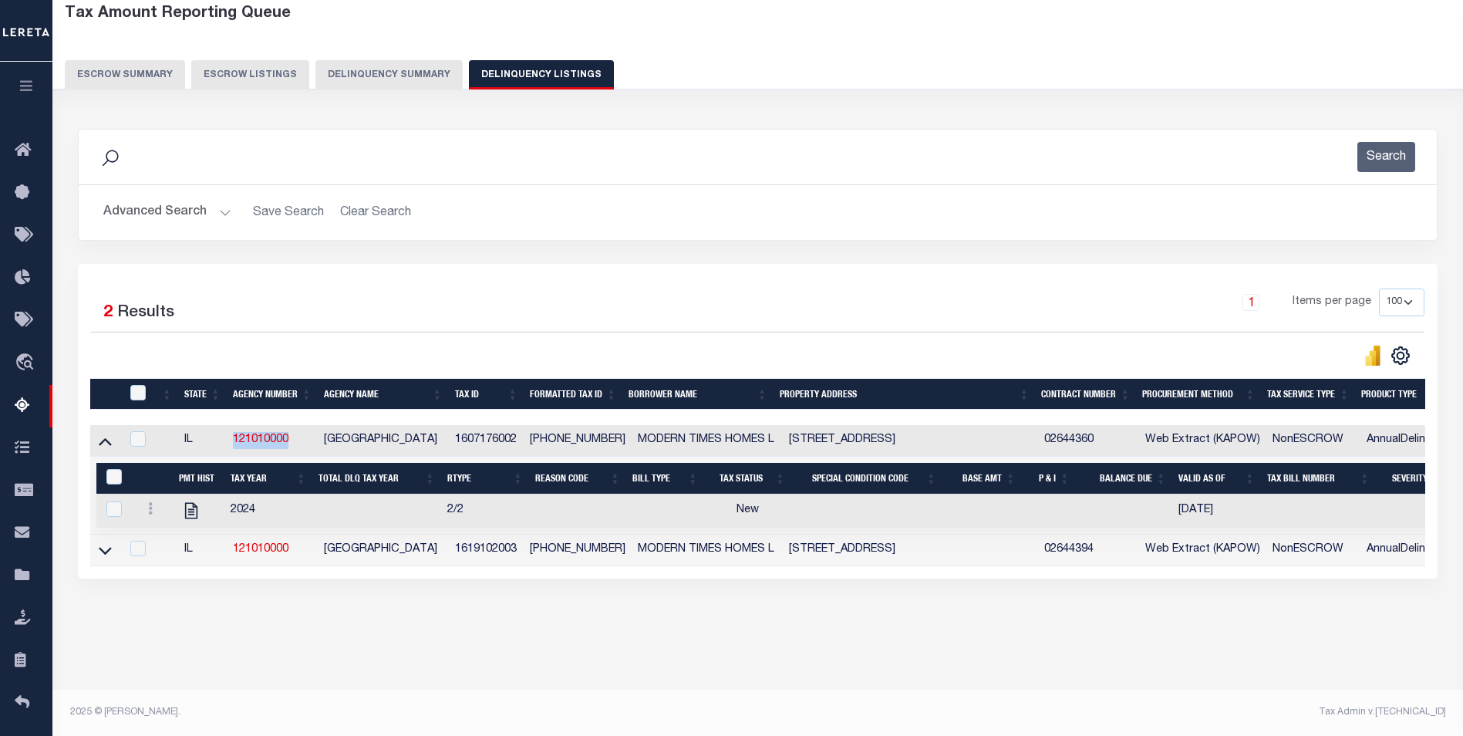
drag, startPoint x: 301, startPoint y: 440, endPoint x: 231, endPoint y: 451, distance: 70.4
click at [231, 451] on td "121010000" at bounding box center [272, 441] width 91 height 32
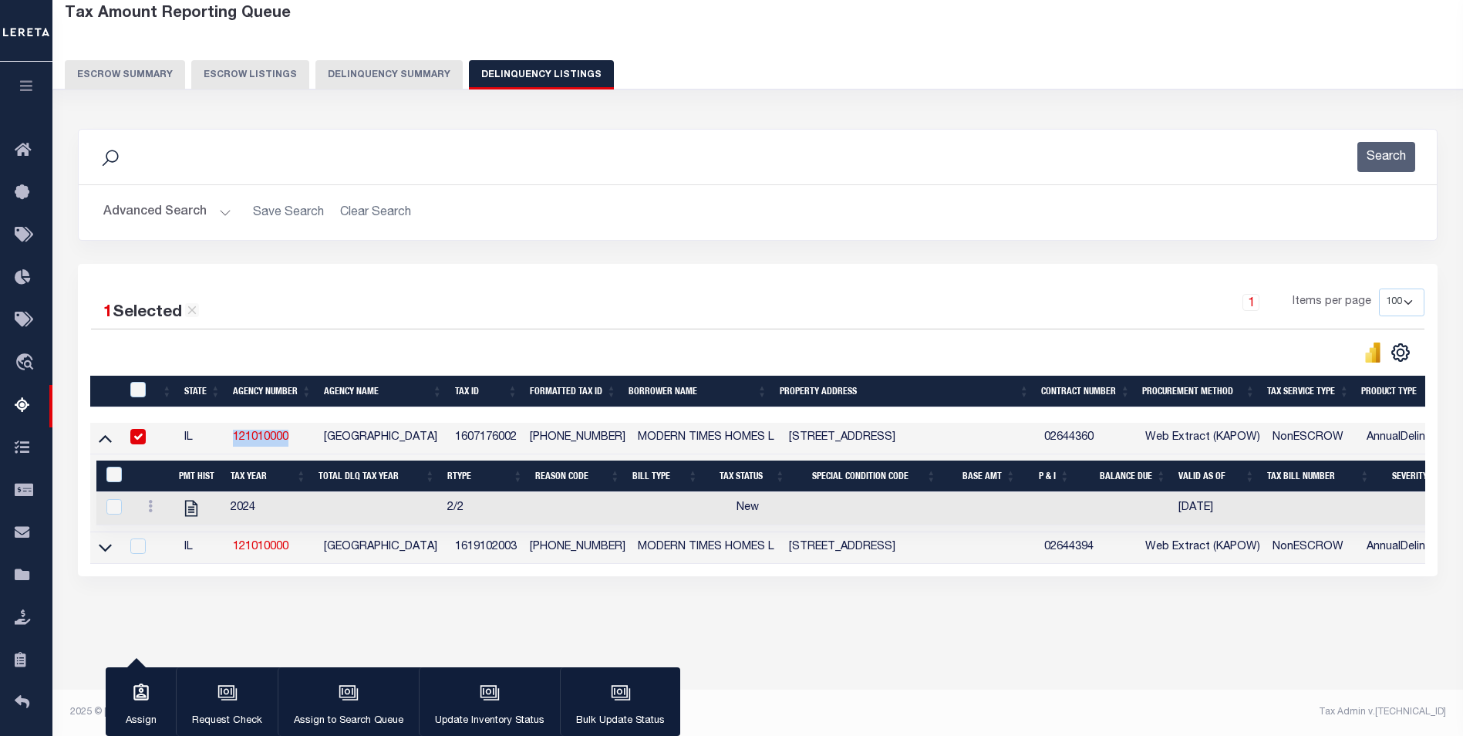
copy link "121010000"
drag, startPoint x: 453, startPoint y: 436, endPoint x: 517, endPoint y: 440, distance: 63.3
click at [517, 440] on td "1607176002" at bounding box center [487, 439] width 76 height 32
checkbox input "false"
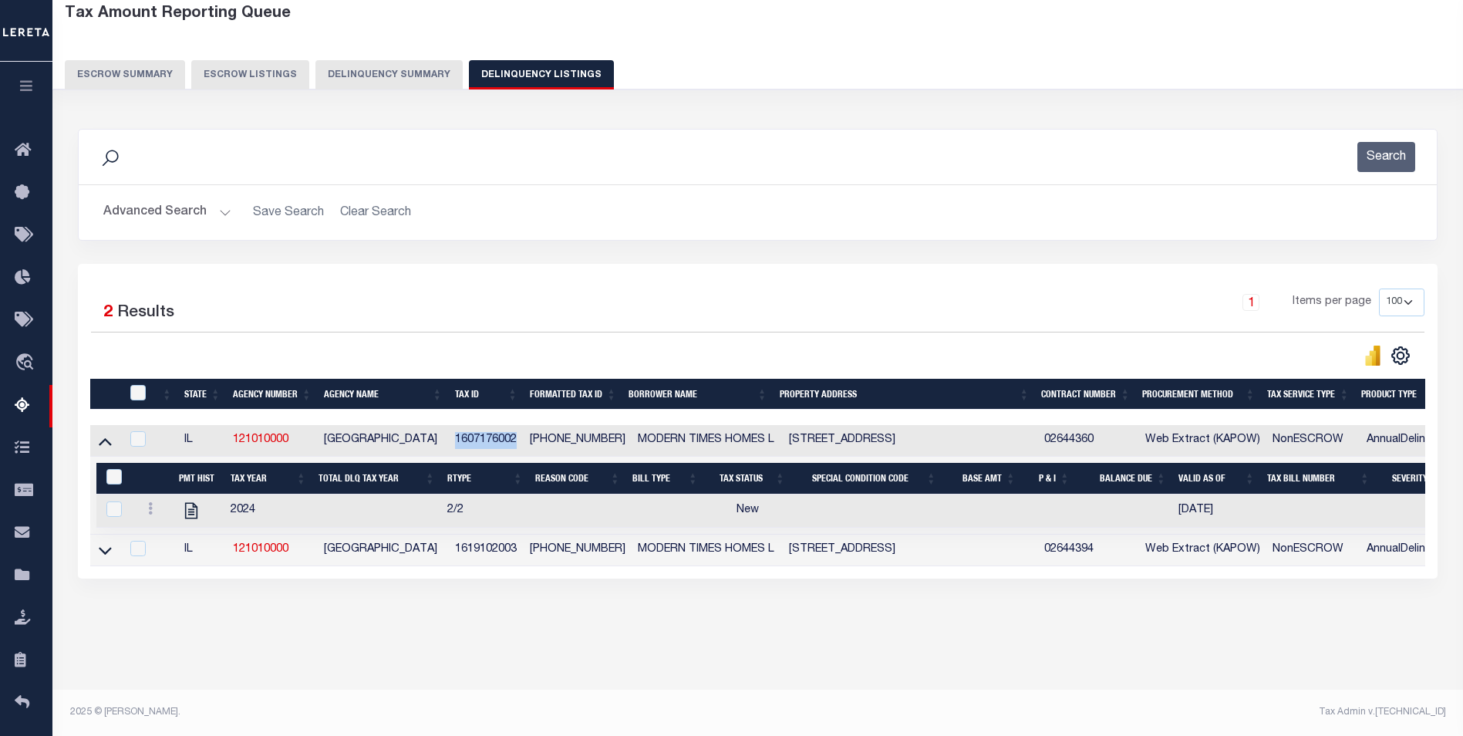
copy td "1607176002"
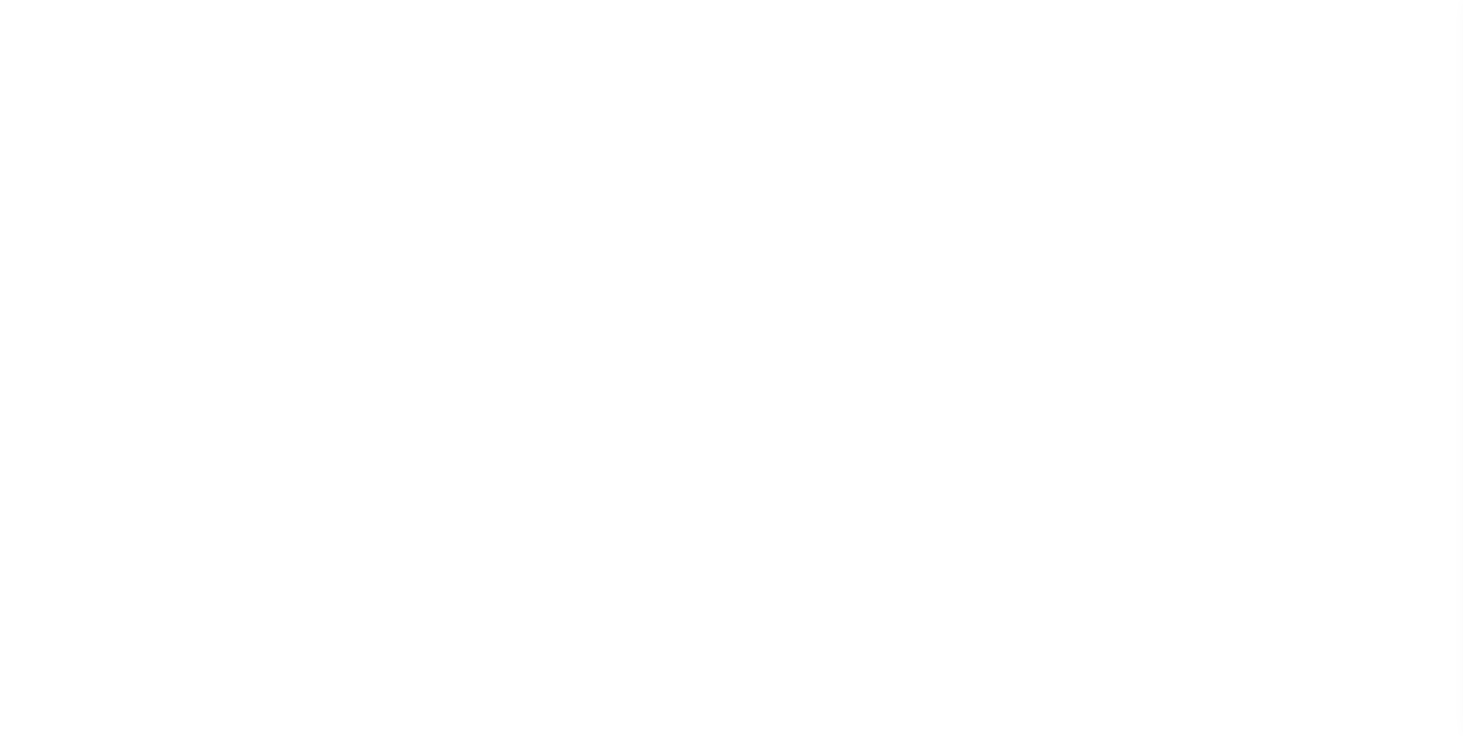
select select
